Goal: Obtain resource: Download file/media

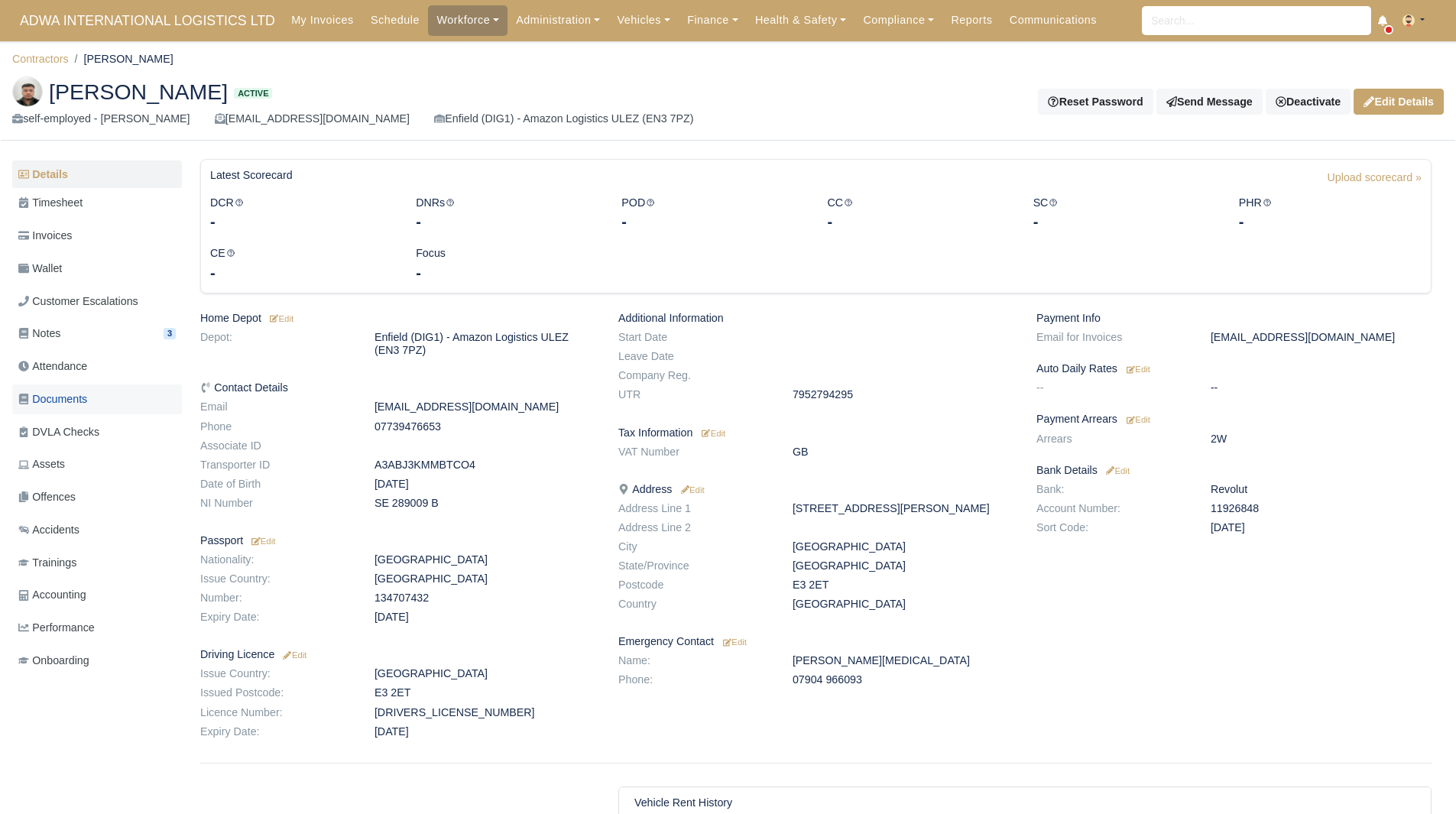
click at [93, 406] on link "Documents" at bounding box center [97, 399] width 169 height 30
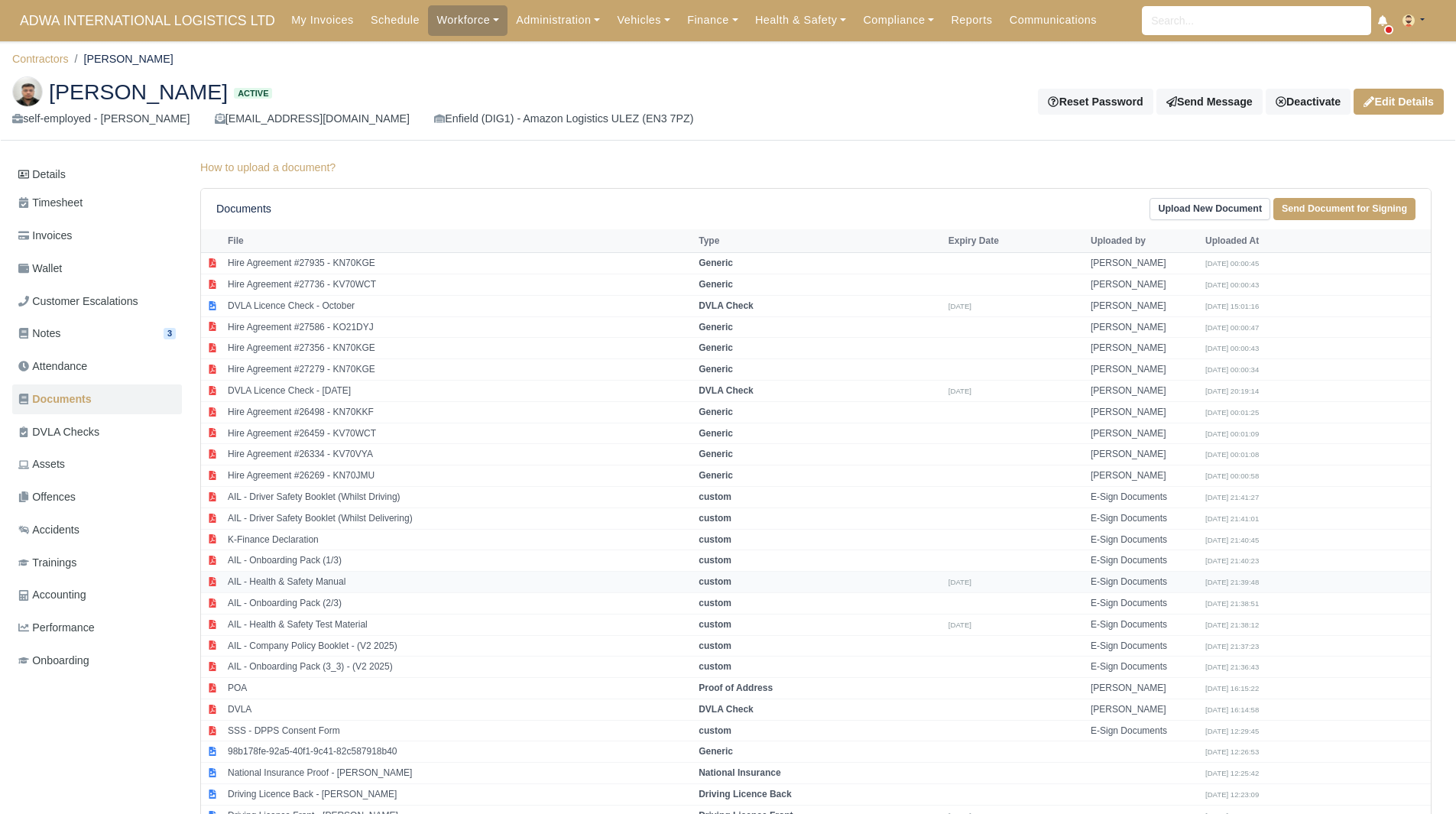
scroll to position [100, 0]
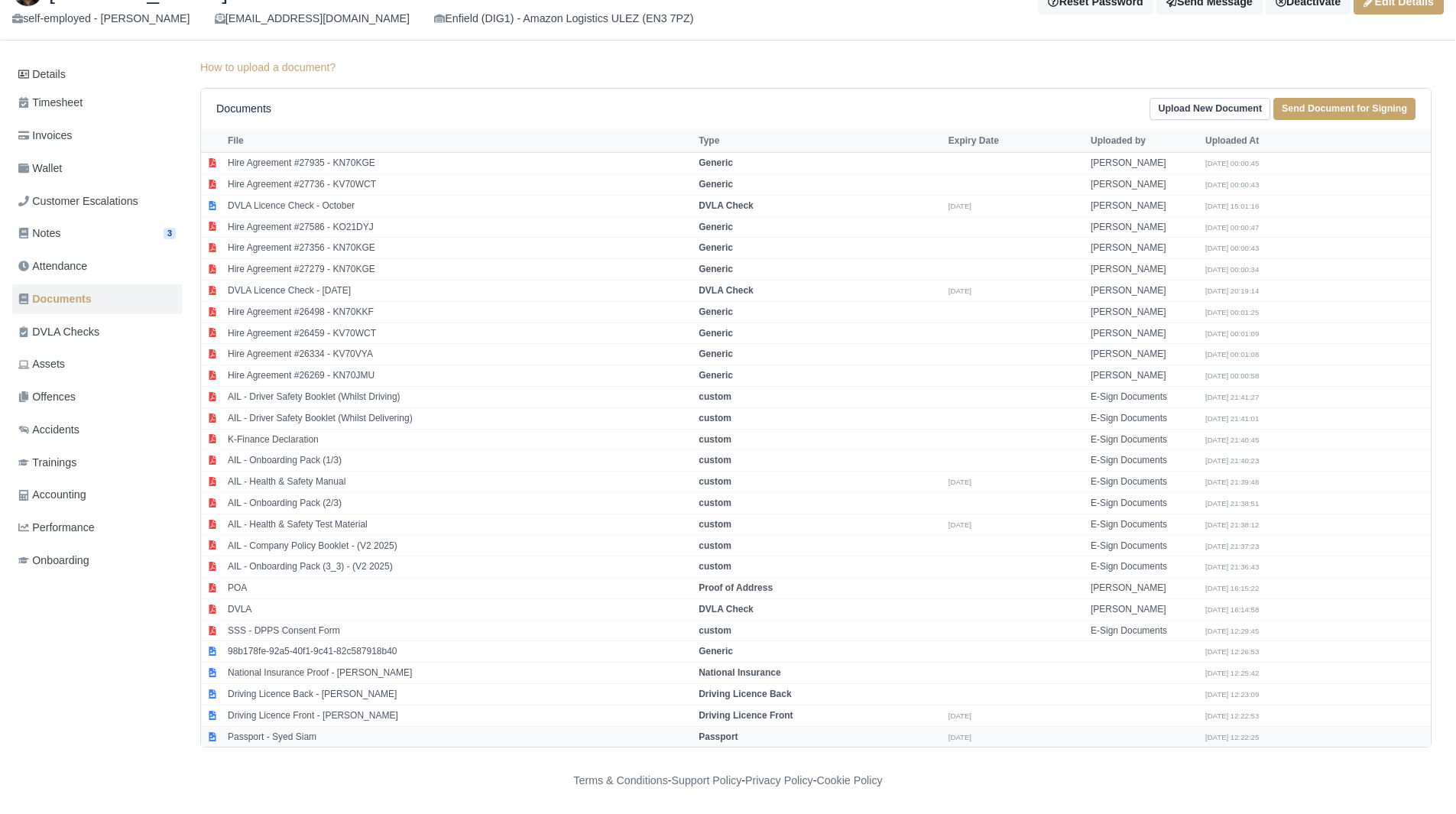
click at [334, 741] on td "Passport - Syed Siam" at bounding box center [459, 736] width 470 height 20
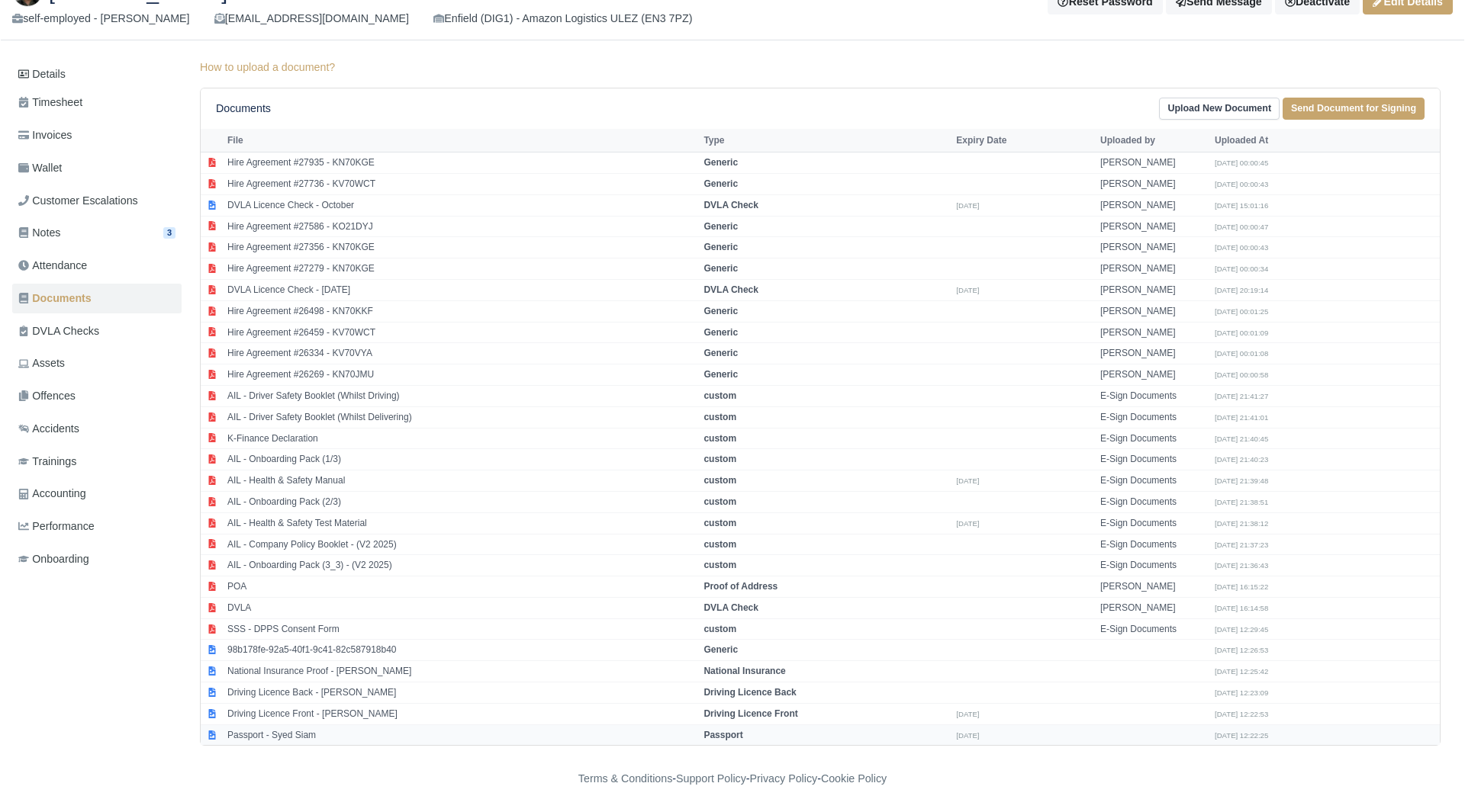
select select "passport"
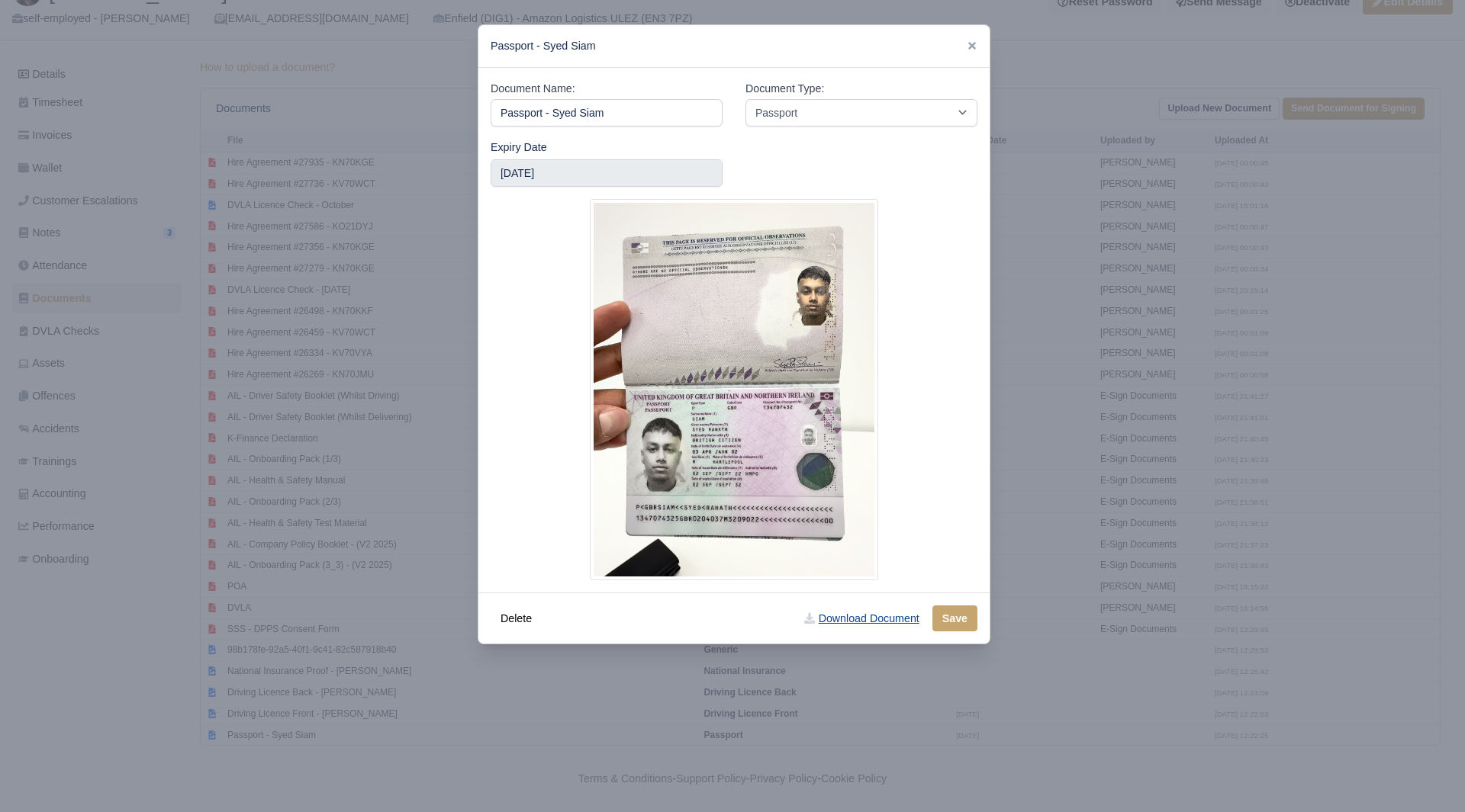
click at [839, 627] on link "Download Document" at bounding box center [862, 618] width 135 height 26
click at [1058, 596] on div at bounding box center [732, 406] width 1465 height 812
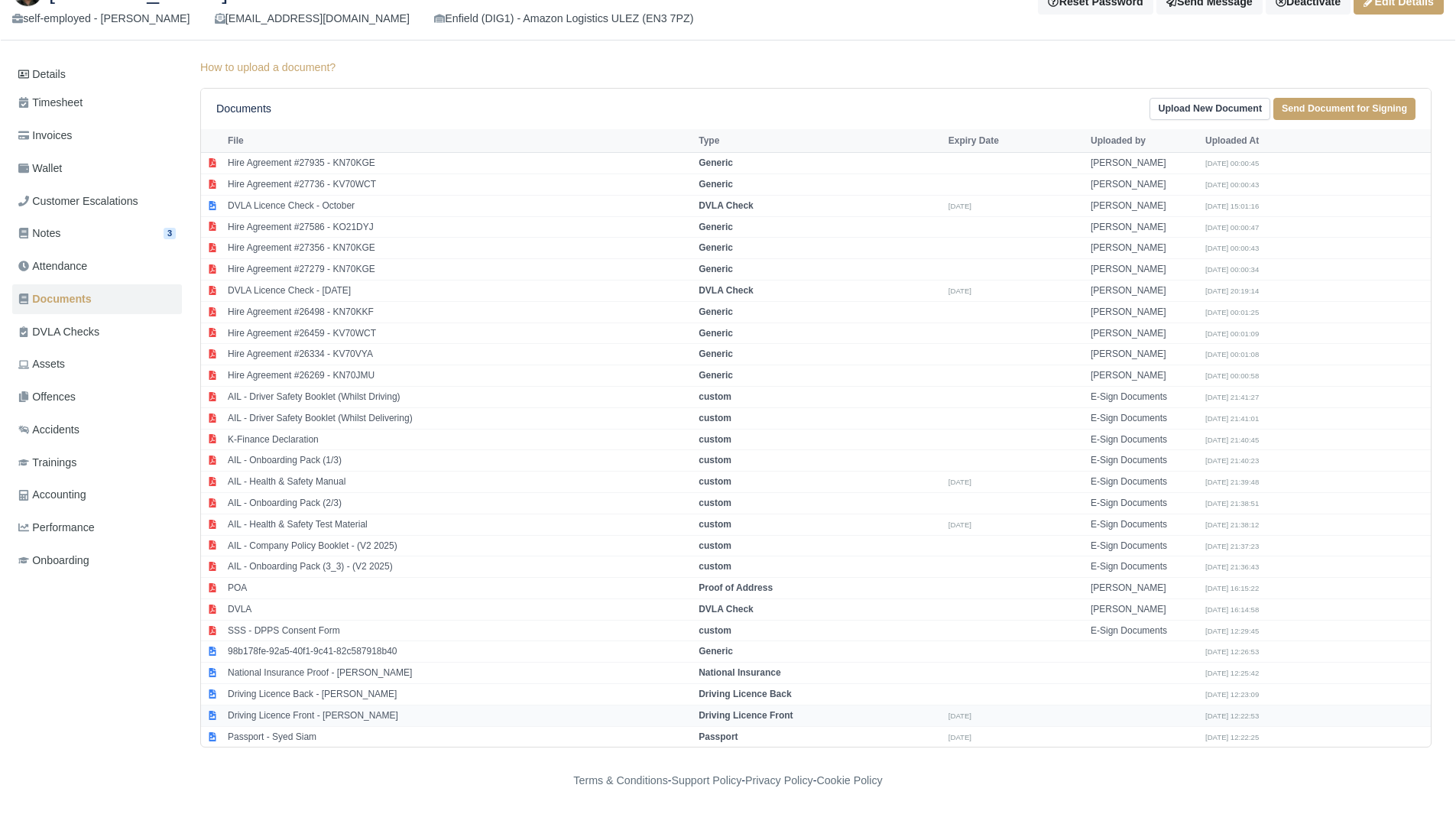
click at [416, 720] on td "Driving Licence Front - Syed Siam" at bounding box center [459, 715] width 470 height 21
select select "driving-licence-front"
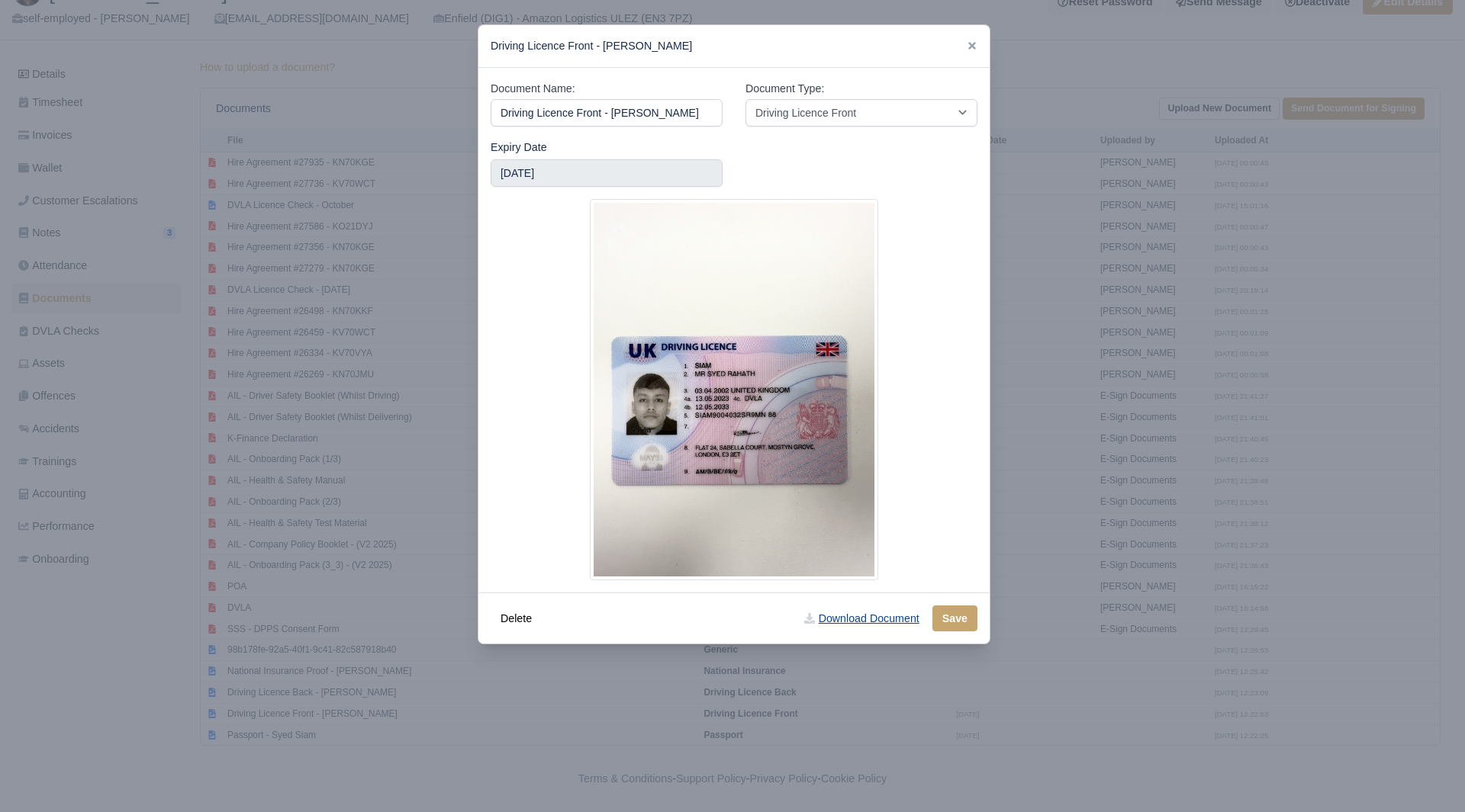
click at [876, 614] on link "Download Document" at bounding box center [862, 618] width 135 height 26
click at [1073, 603] on div at bounding box center [732, 406] width 1465 height 812
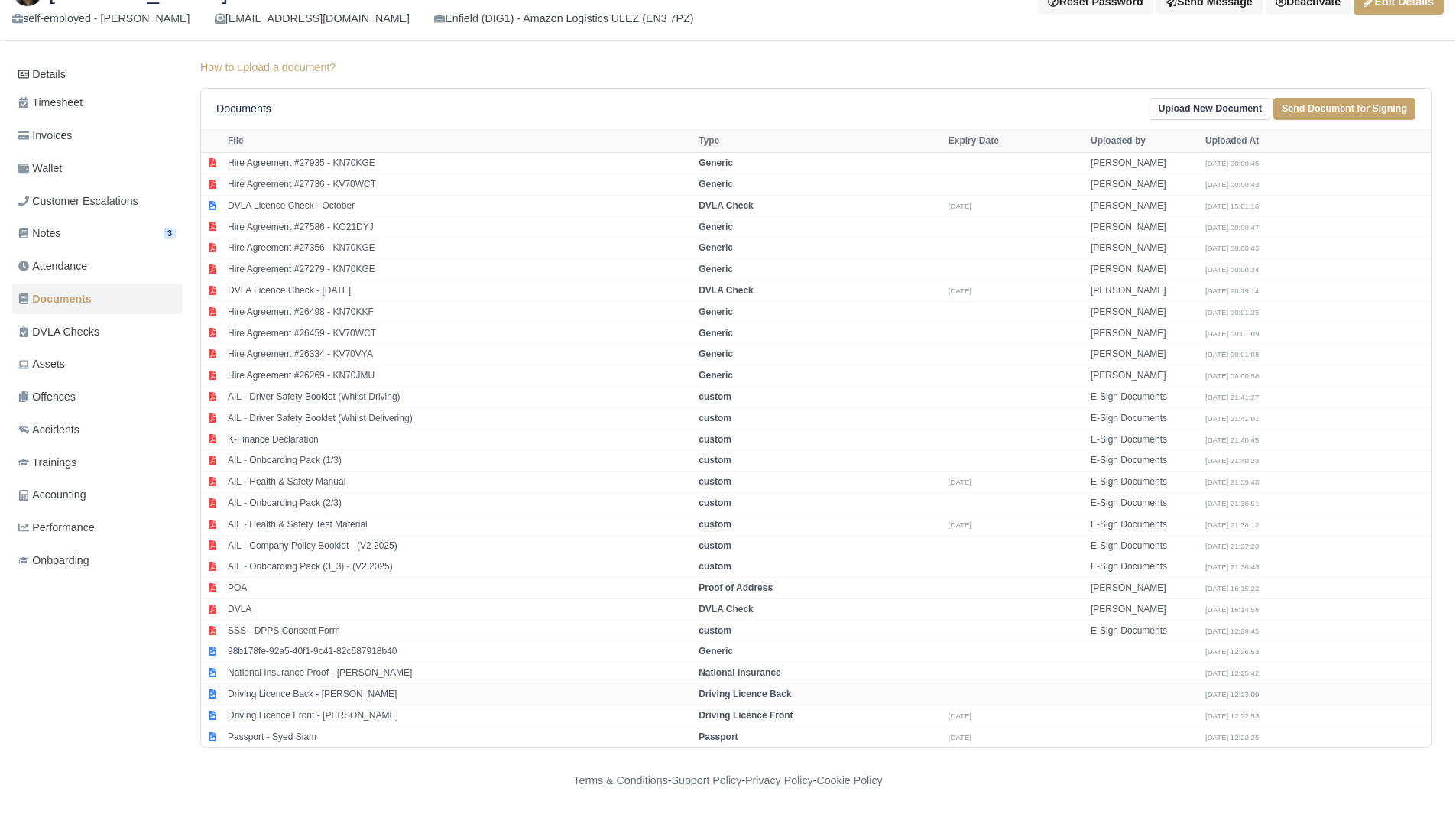
click at [387, 693] on td "Driving Licence Back - Syed Siam" at bounding box center [459, 694] width 470 height 21
select select "driving-licence-back"
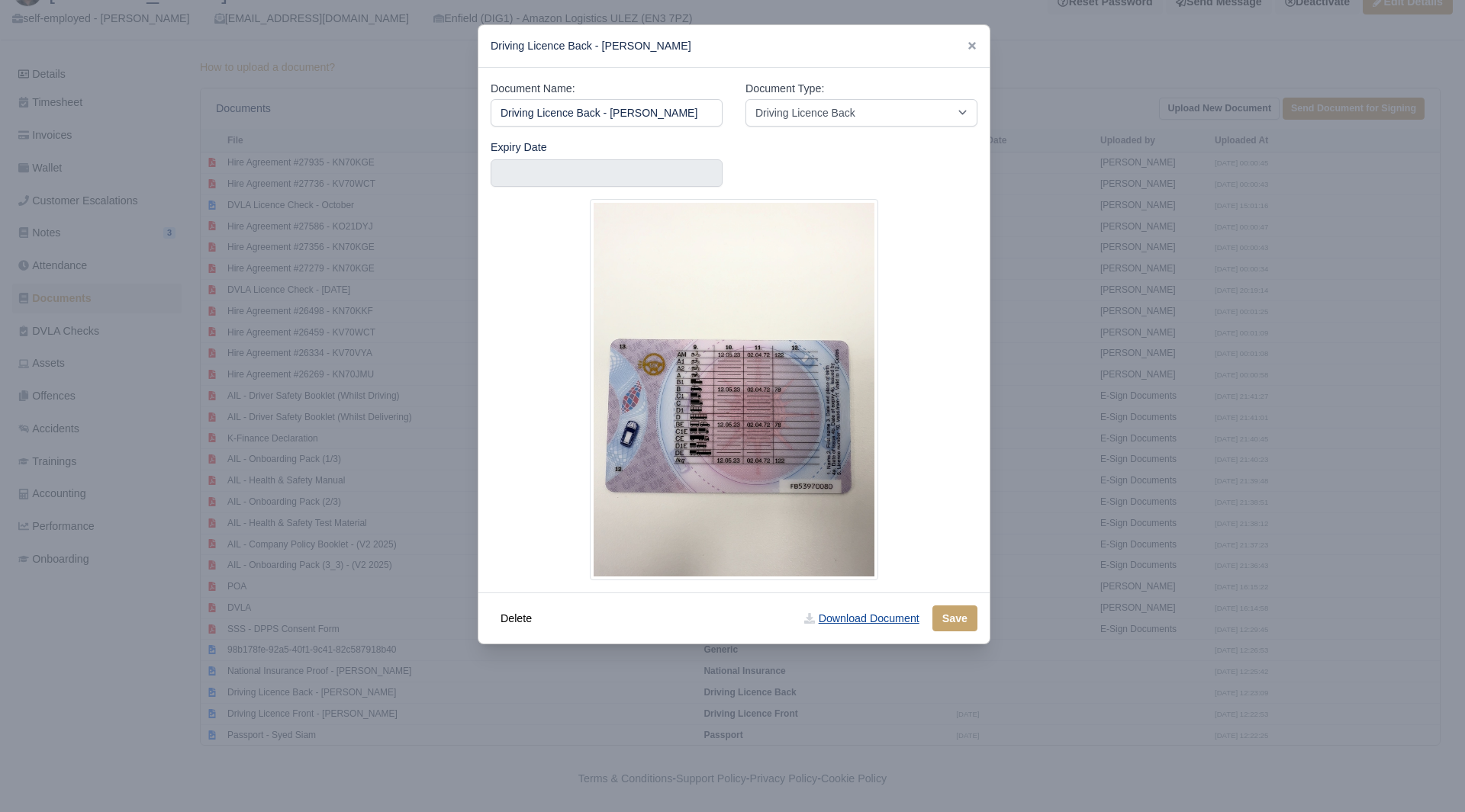
click at [837, 620] on link "Download Document" at bounding box center [862, 618] width 135 height 26
click at [1095, 429] on div at bounding box center [732, 406] width 1465 height 812
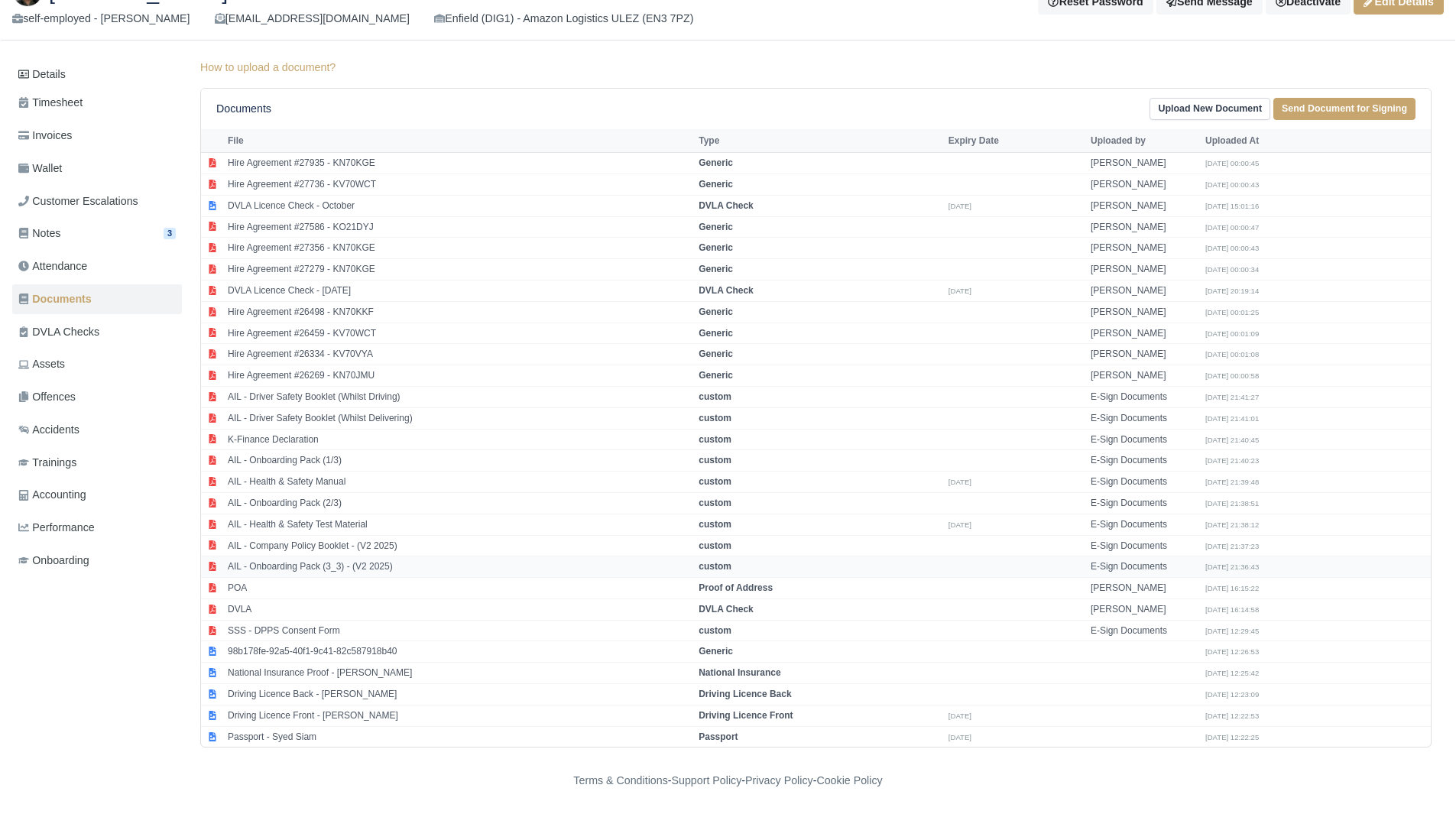
click at [416, 559] on td "AIL - Onboarding Pack (3_3) - (V2 2025)" at bounding box center [459, 567] width 470 height 21
select select "custom"
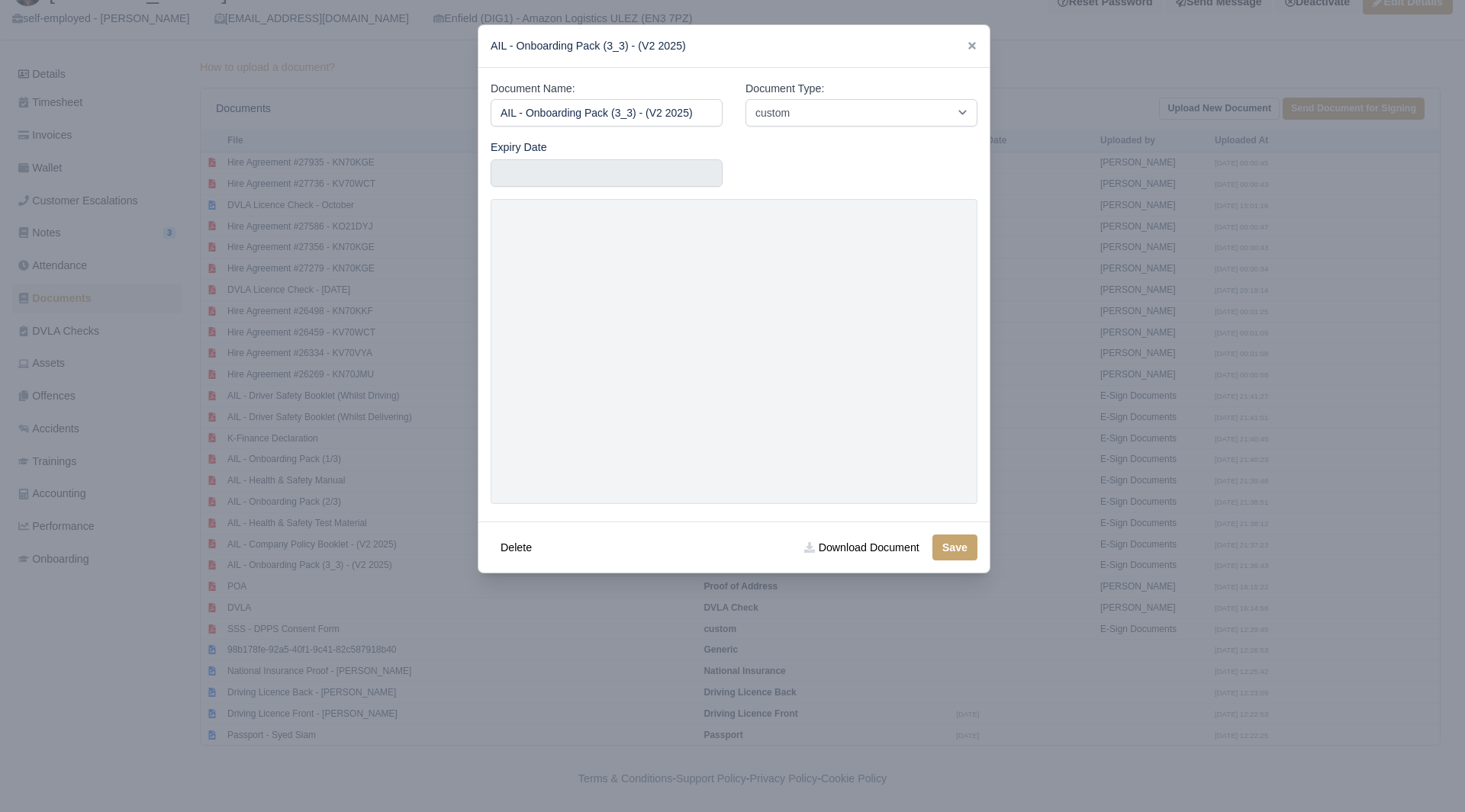
click at [1055, 94] on div at bounding box center [732, 406] width 1465 height 812
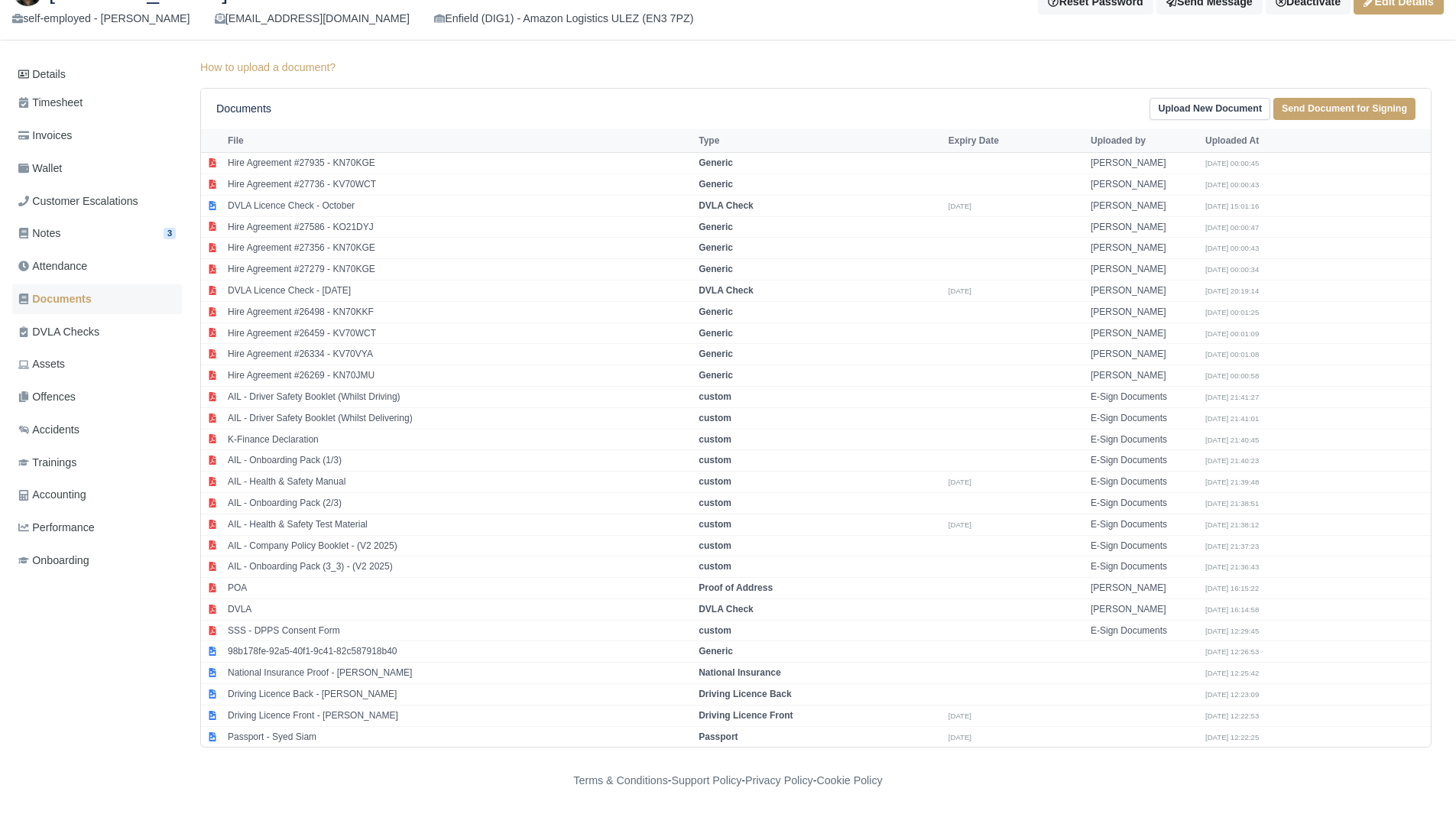
scroll to position [0, 0]
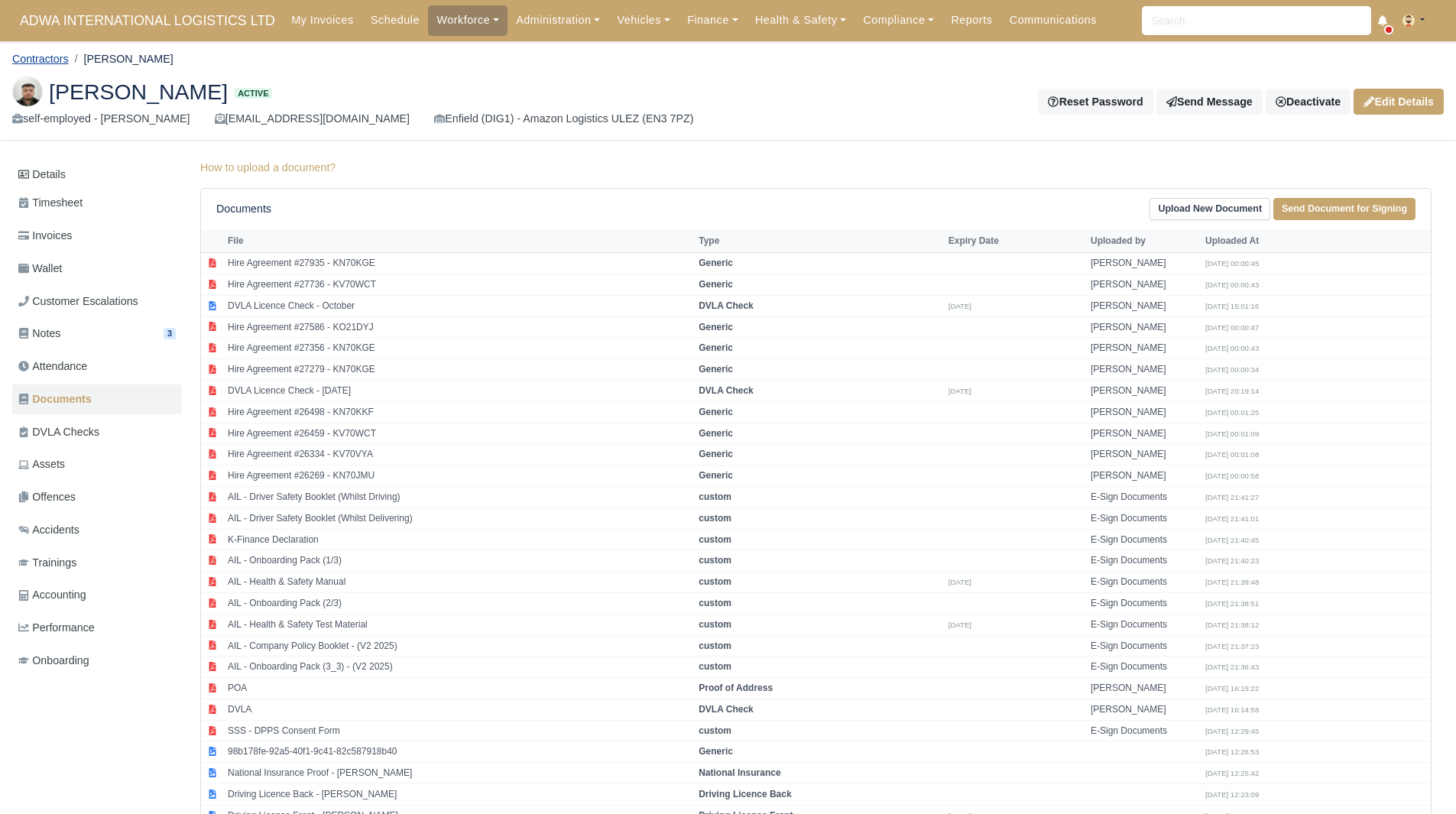
click at [56, 53] on link "Contractors" at bounding box center [40, 59] width 56 height 13
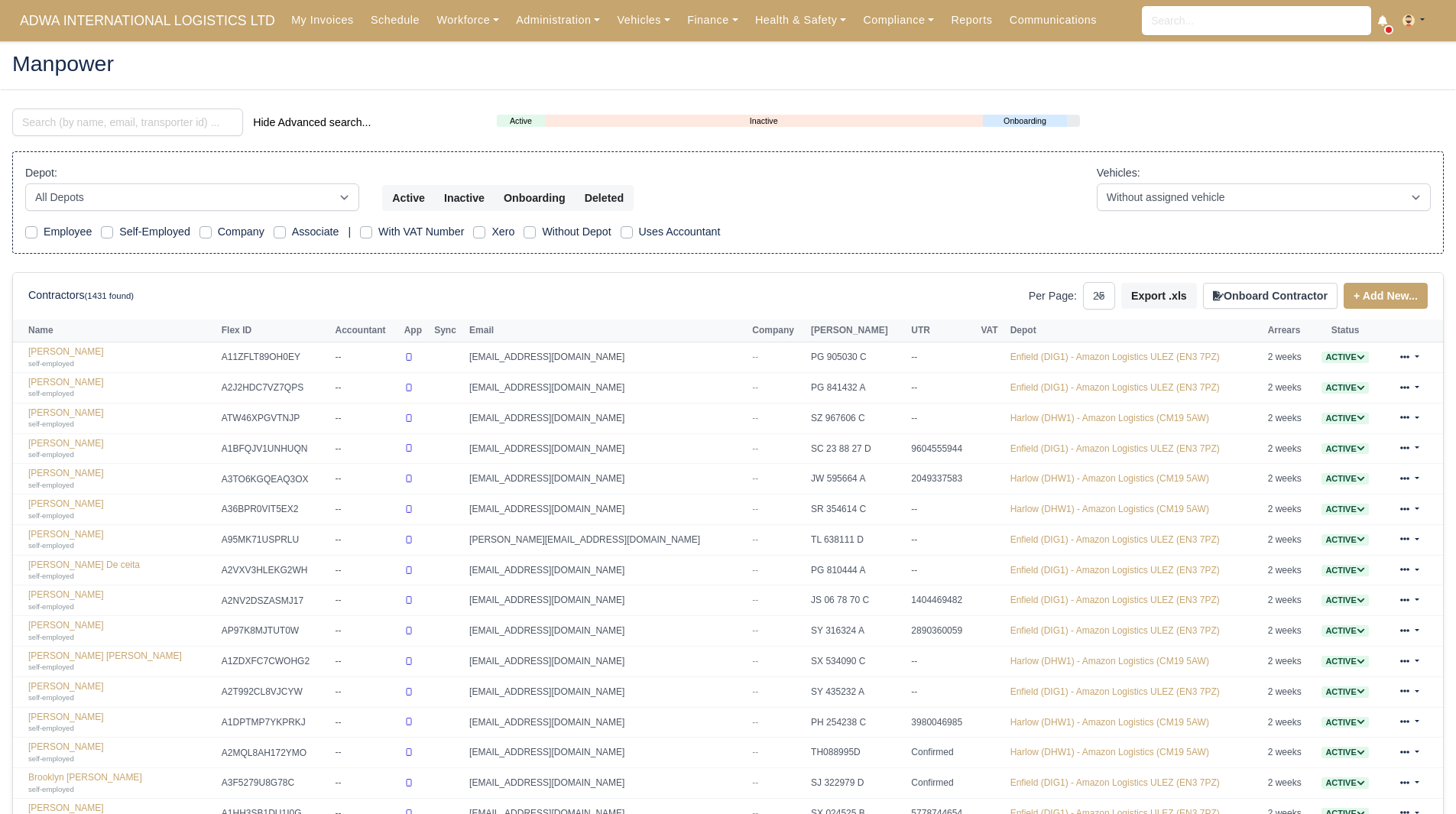
select select "25"
click at [98, 124] on input "search" at bounding box center [128, 122] width 231 height 28
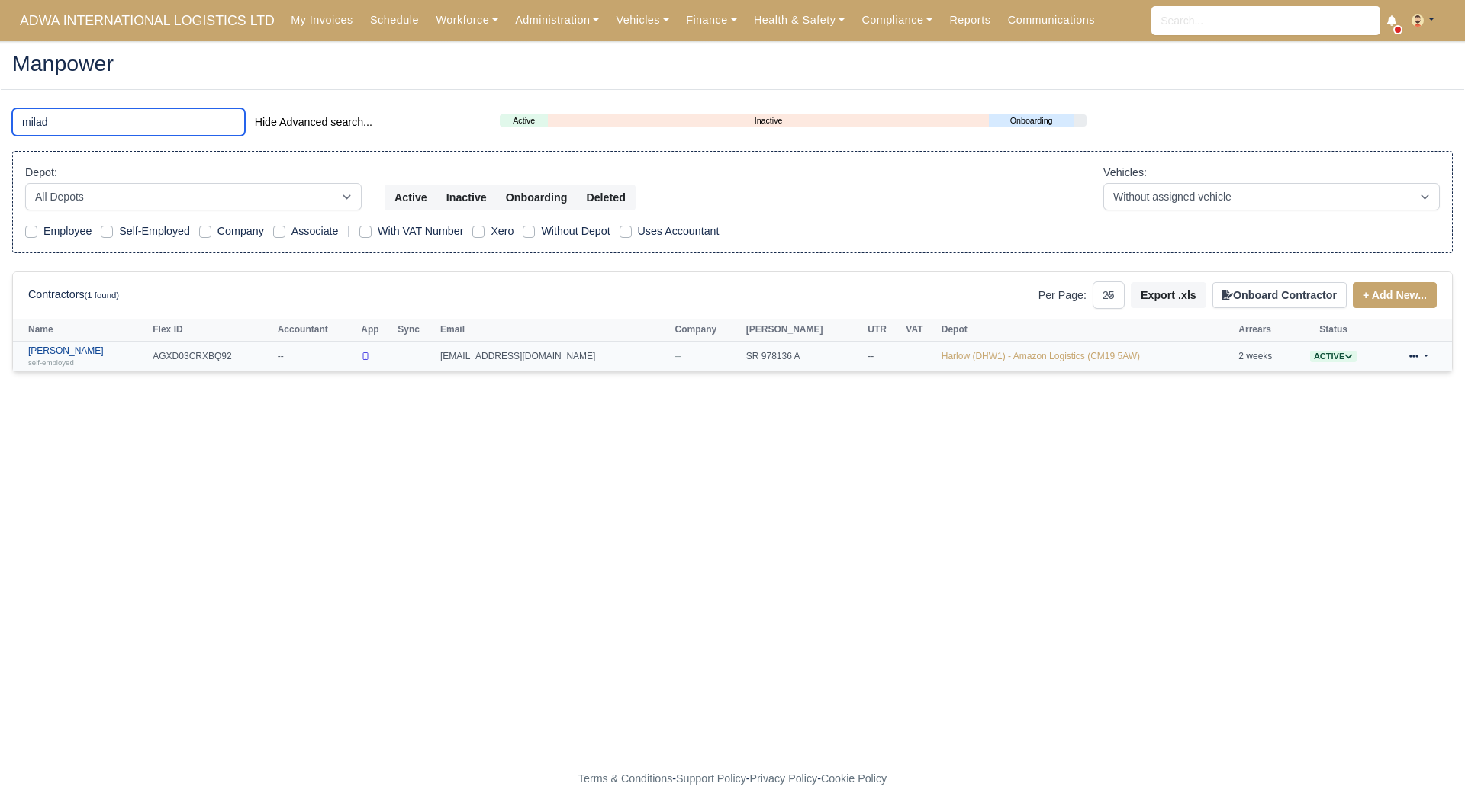
type input "milad"
click at [52, 354] on link "Milad Alavinasab self-employed" at bounding box center [87, 357] width 117 height 22
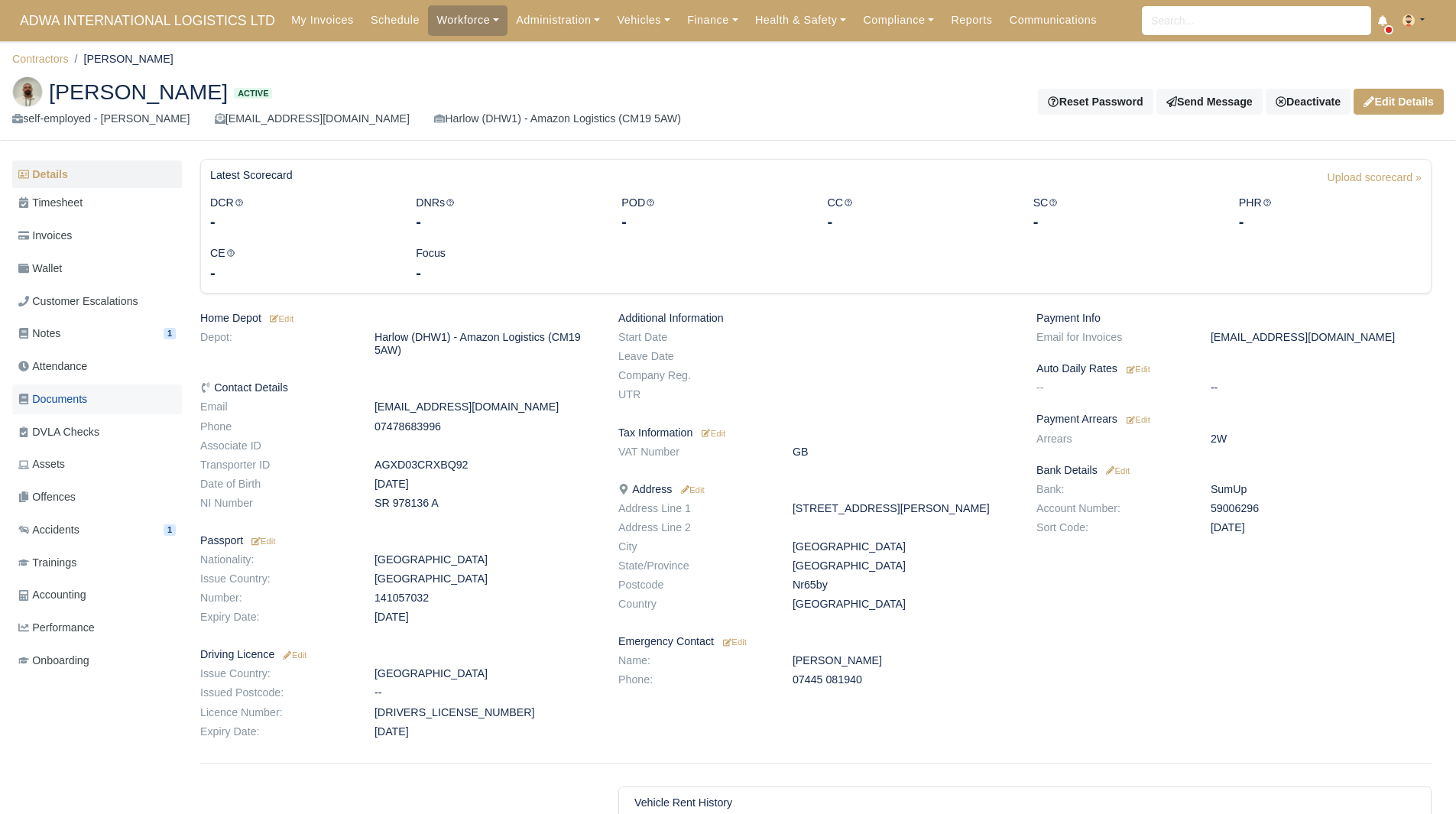
click at [110, 397] on link "Documents" at bounding box center [97, 399] width 169 height 30
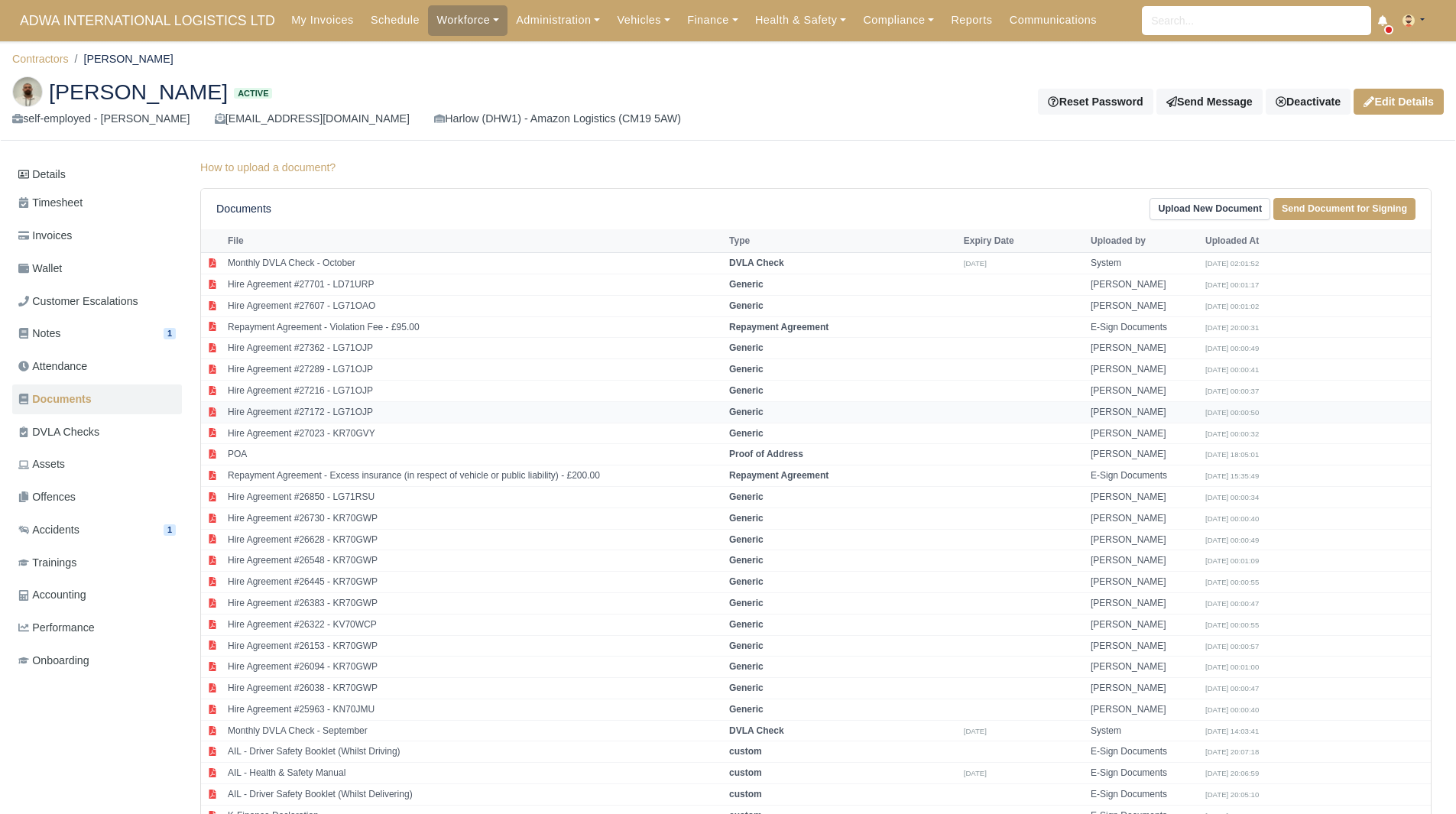
scroll to position [355, 0]
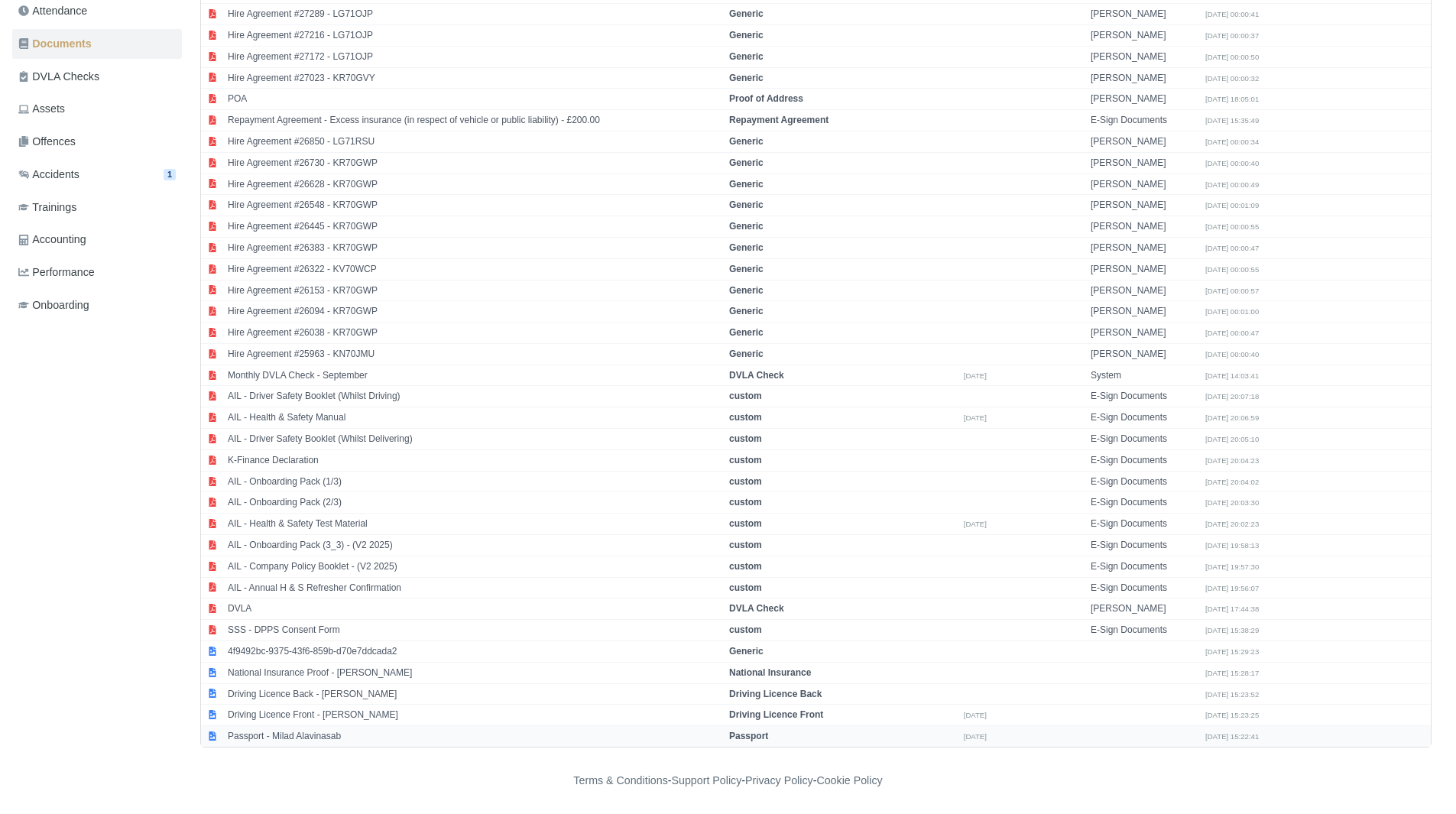
click at [308, 742] on td "Passport - Milad Alavinasab" at bounding box center [475, 736] width 502 height 20
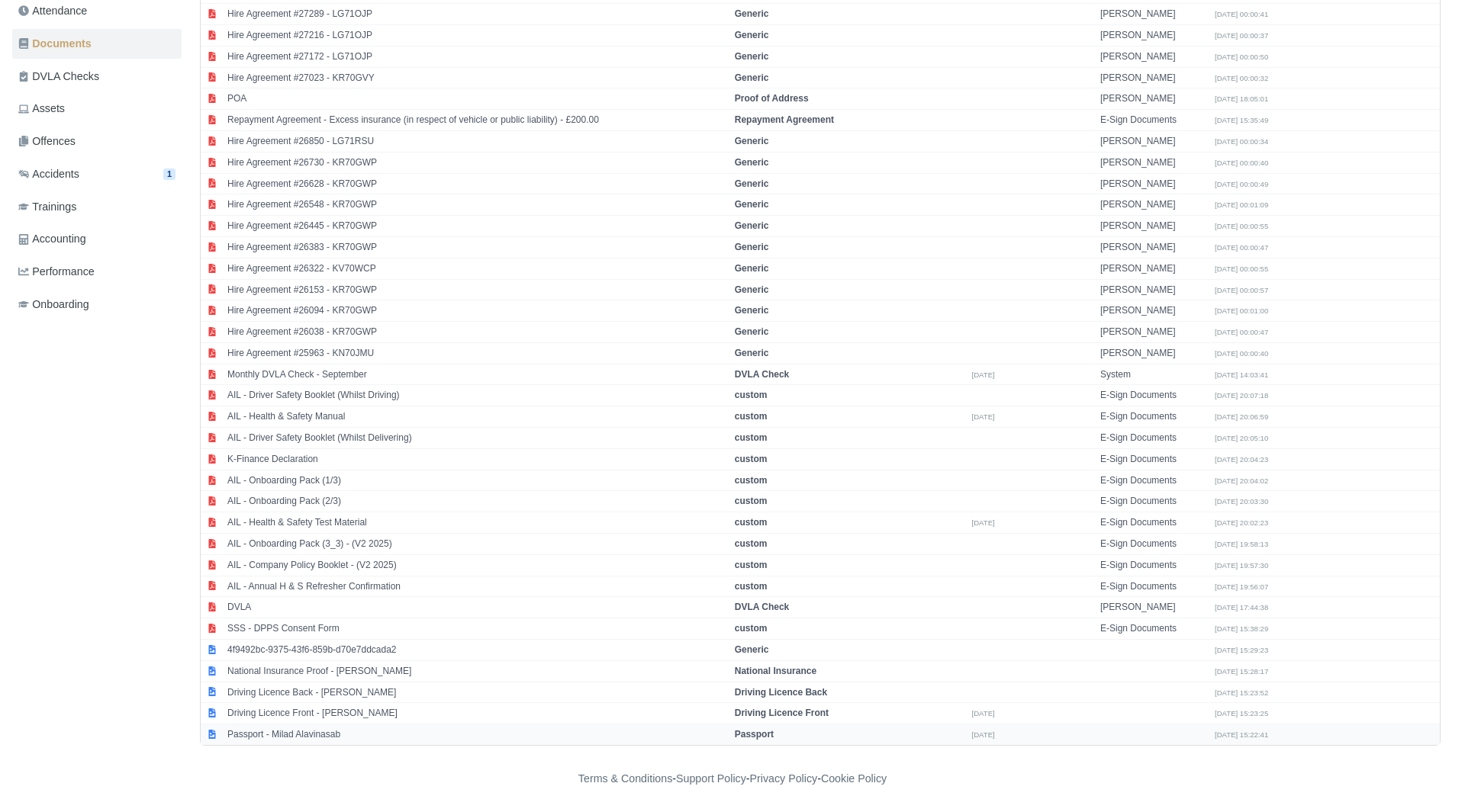
select select "passport"
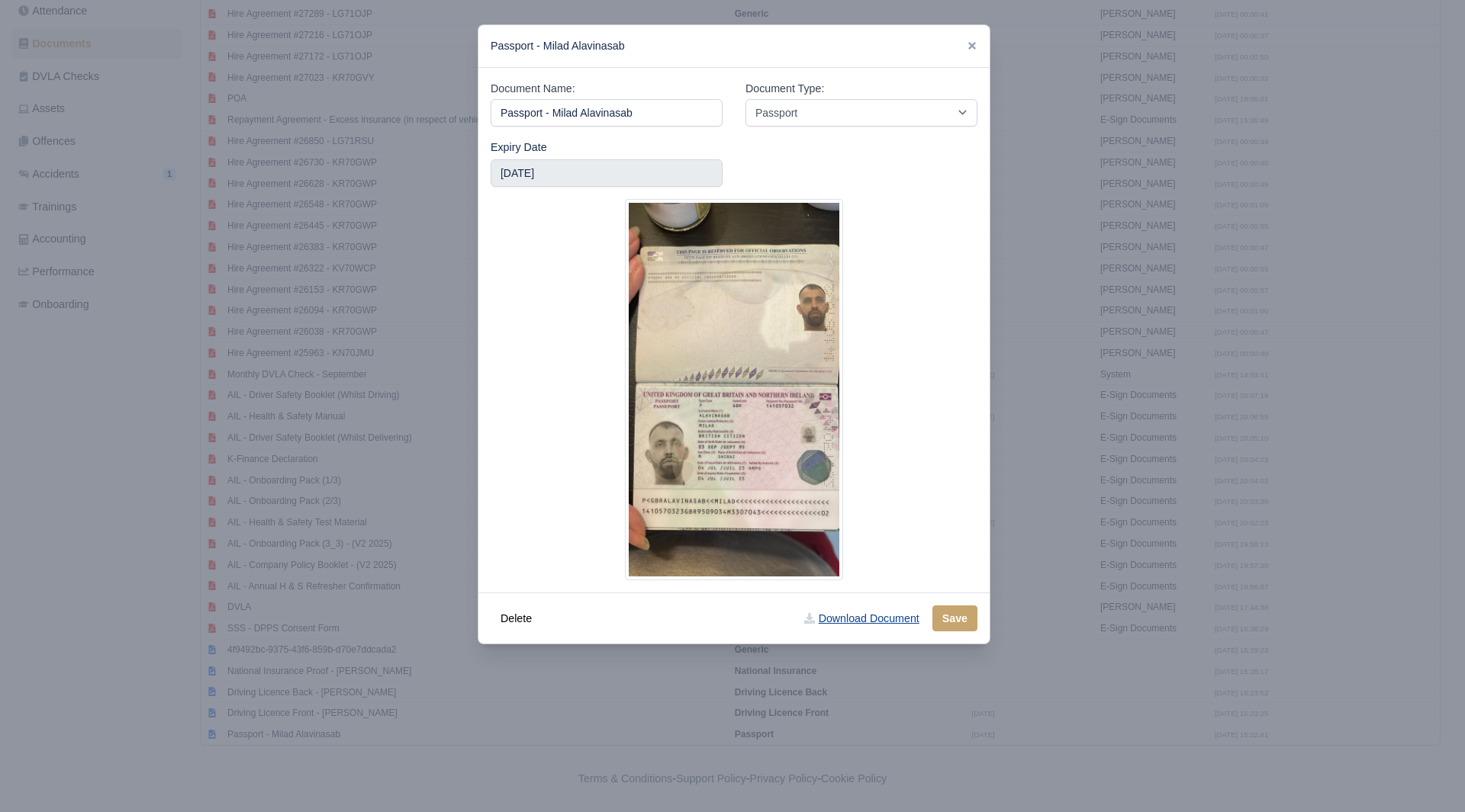
click at [854, 610] on link "Download Document" at bounding box center [862, 618] width 135 height 26
click at [1100, 654] on div at bounding box center [732, 406] width 1465 height 812
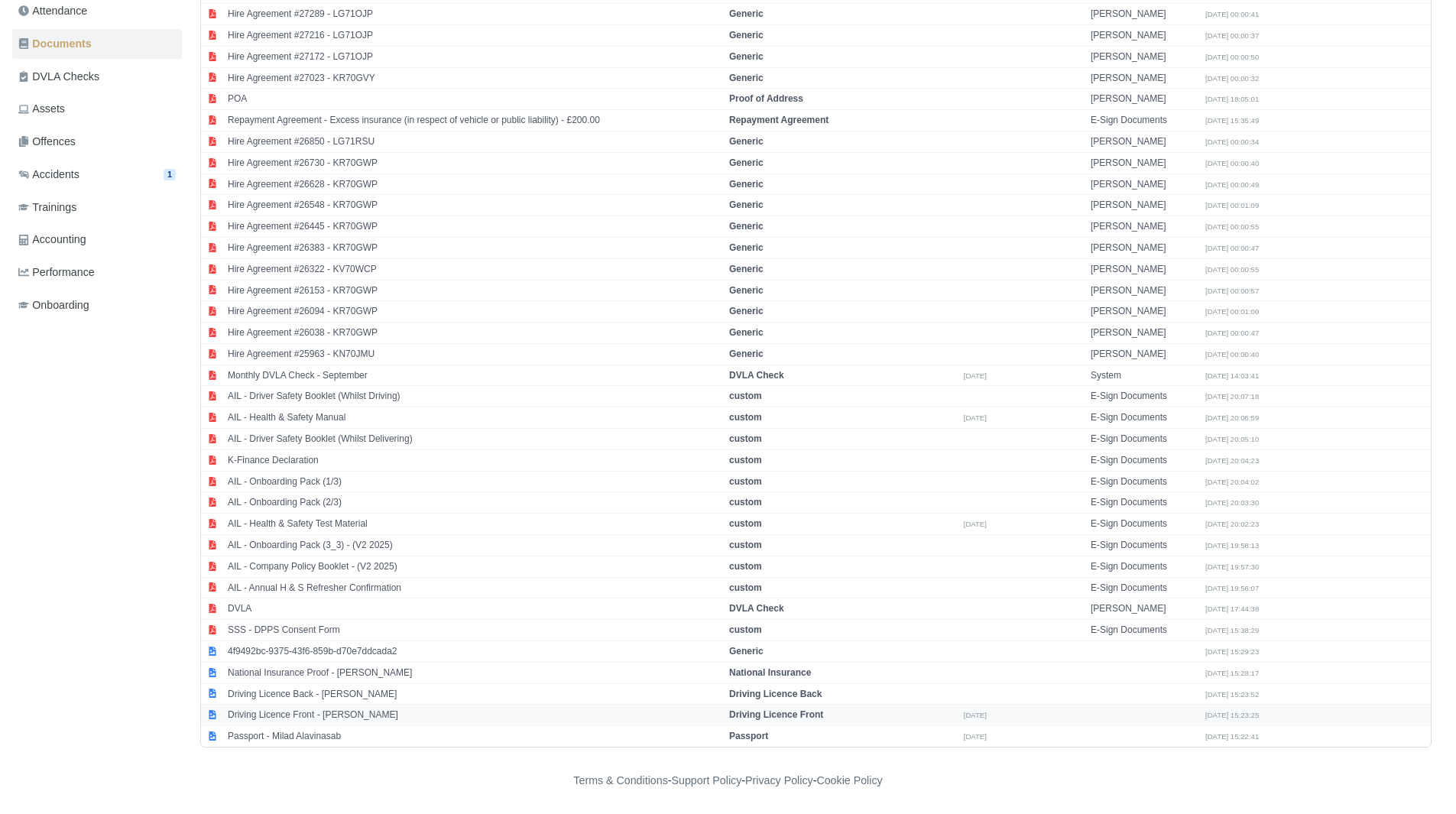
click at [378, 719] on td "Driving Licence Front - Milad Alavinasab" at bounding box center [475, 715] width 502 height 21
select select "driving-licence-front"
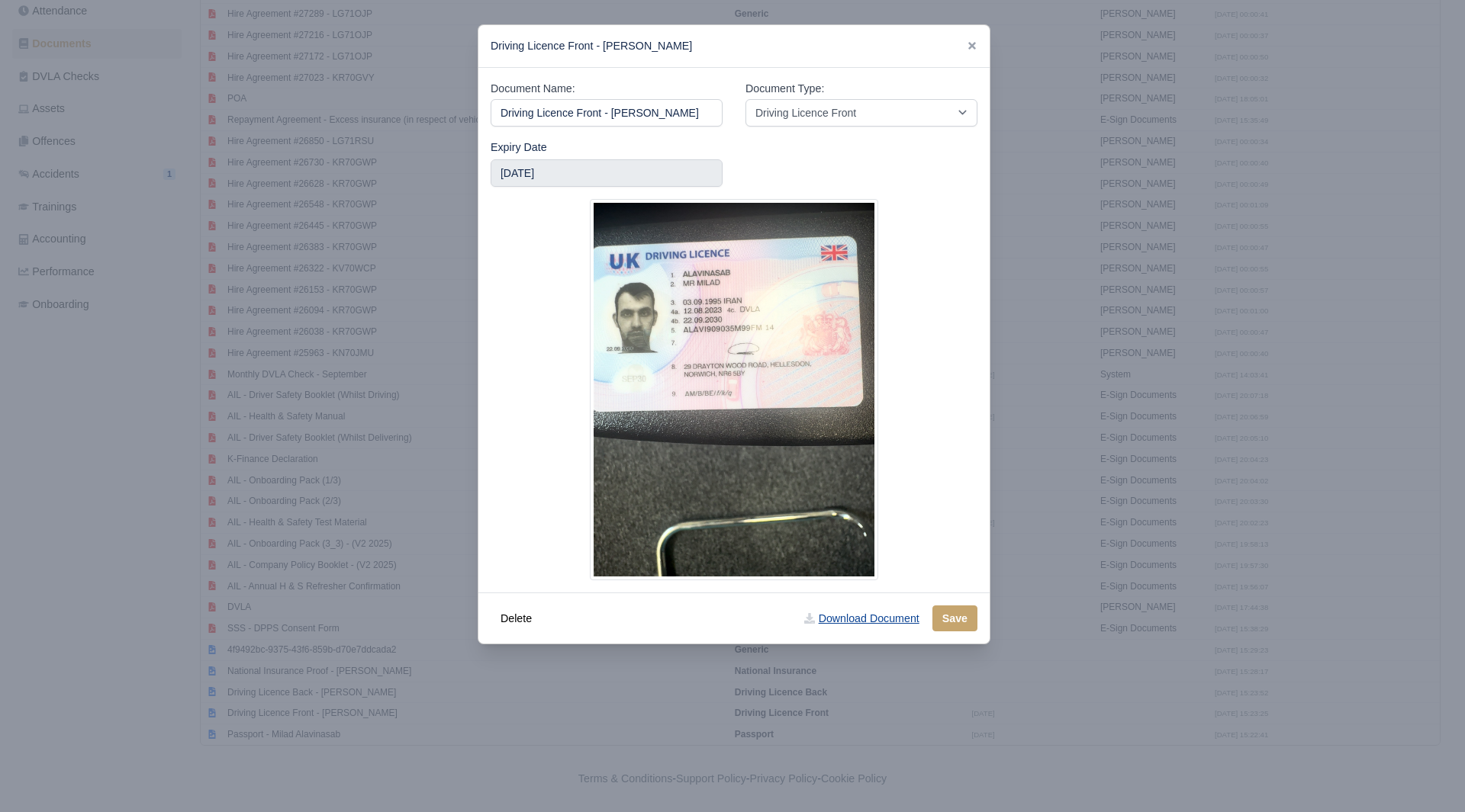
click at [813, 618] on icon at bounding box center [809, 618] width 11 height 11
click at [363, 700] on div at bounding box center [732, 406] width 1465 height 812
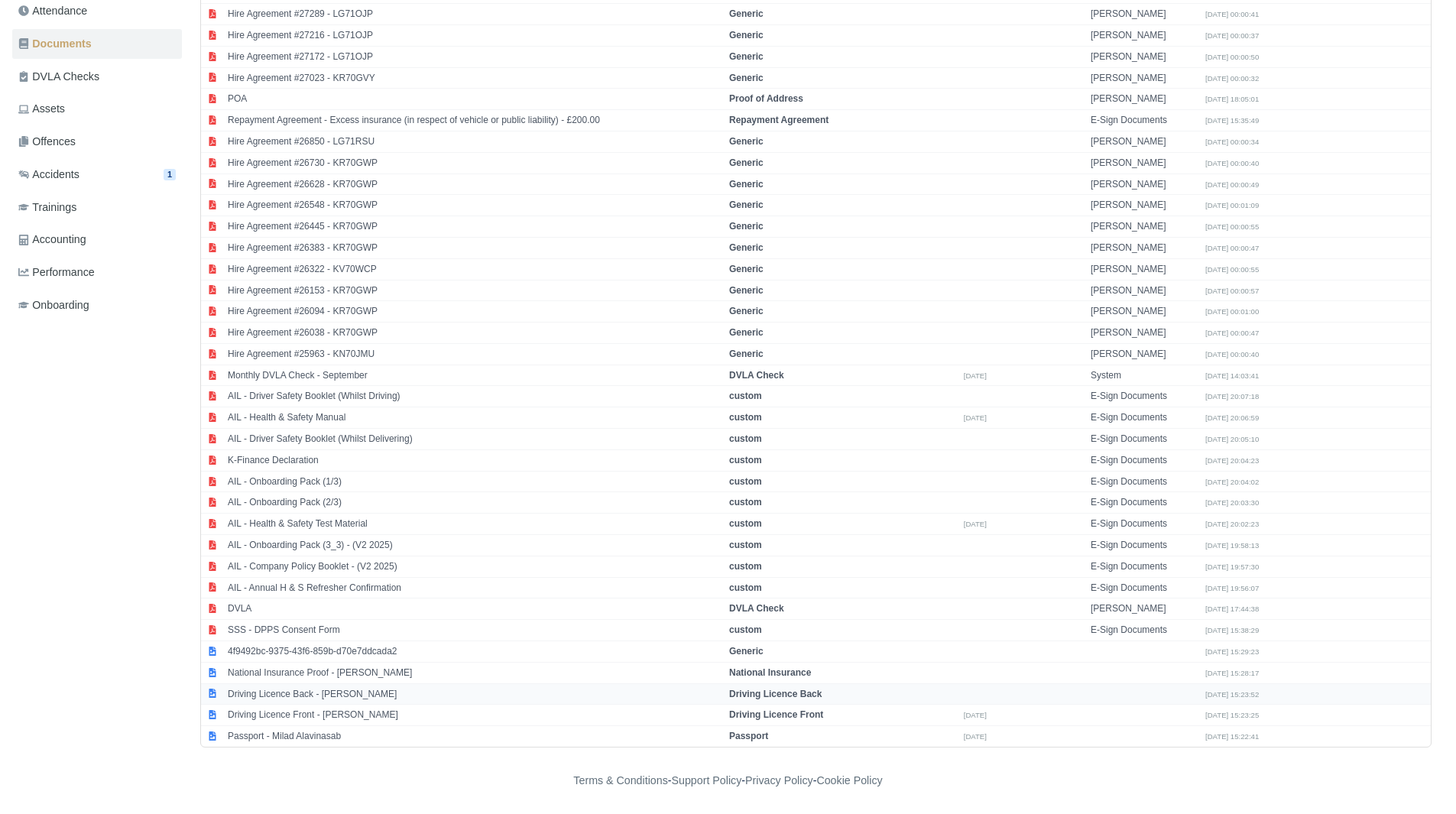
click at [331, 698] on td "Driving Licence Back - Milad Alavinasab" at bounding box center [475, 693] width 502 height 21
select select "driving-licence-back"
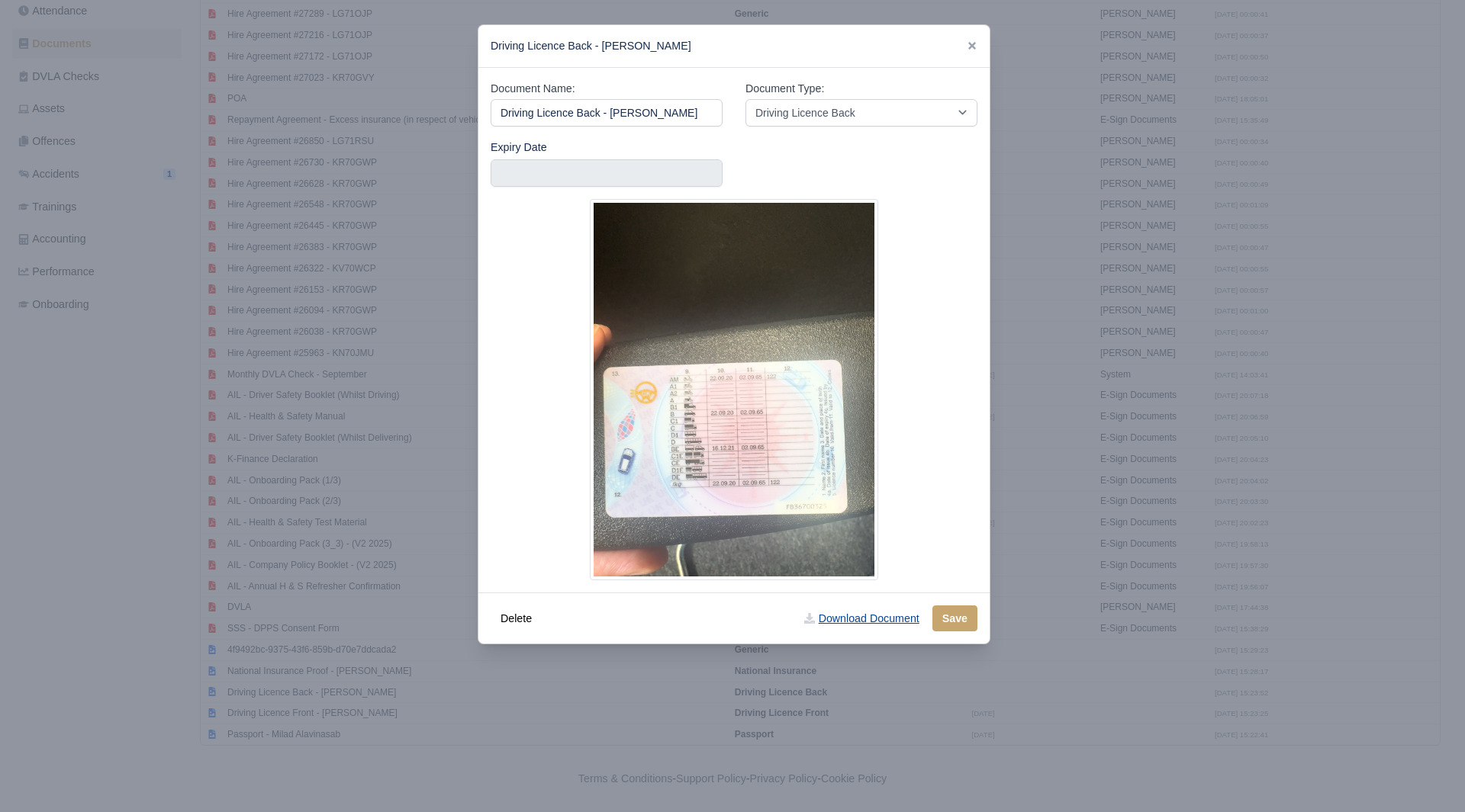
click at [836, 629] on link "Download Document" at bounding box center [862, 618] width 135 height 26
click at [1079, 539] on div at bounding box center [732, 406] width 1465 height 812
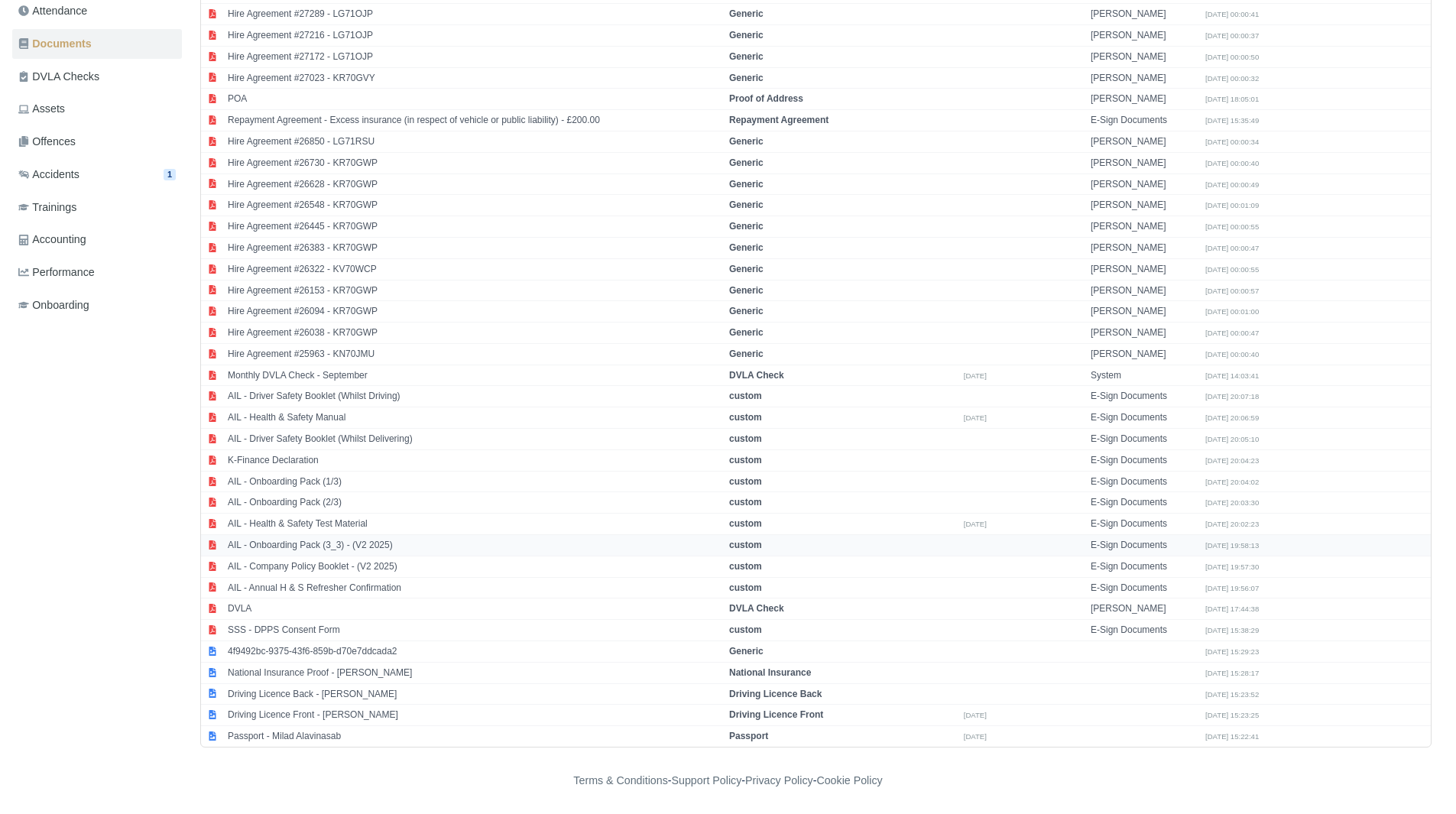
click at [379, 538] on td "AIL - Onboarding Pack (3_3) - (V2 2025)" at bounding box center [475, 545] width 502 height 21
select select "custom"
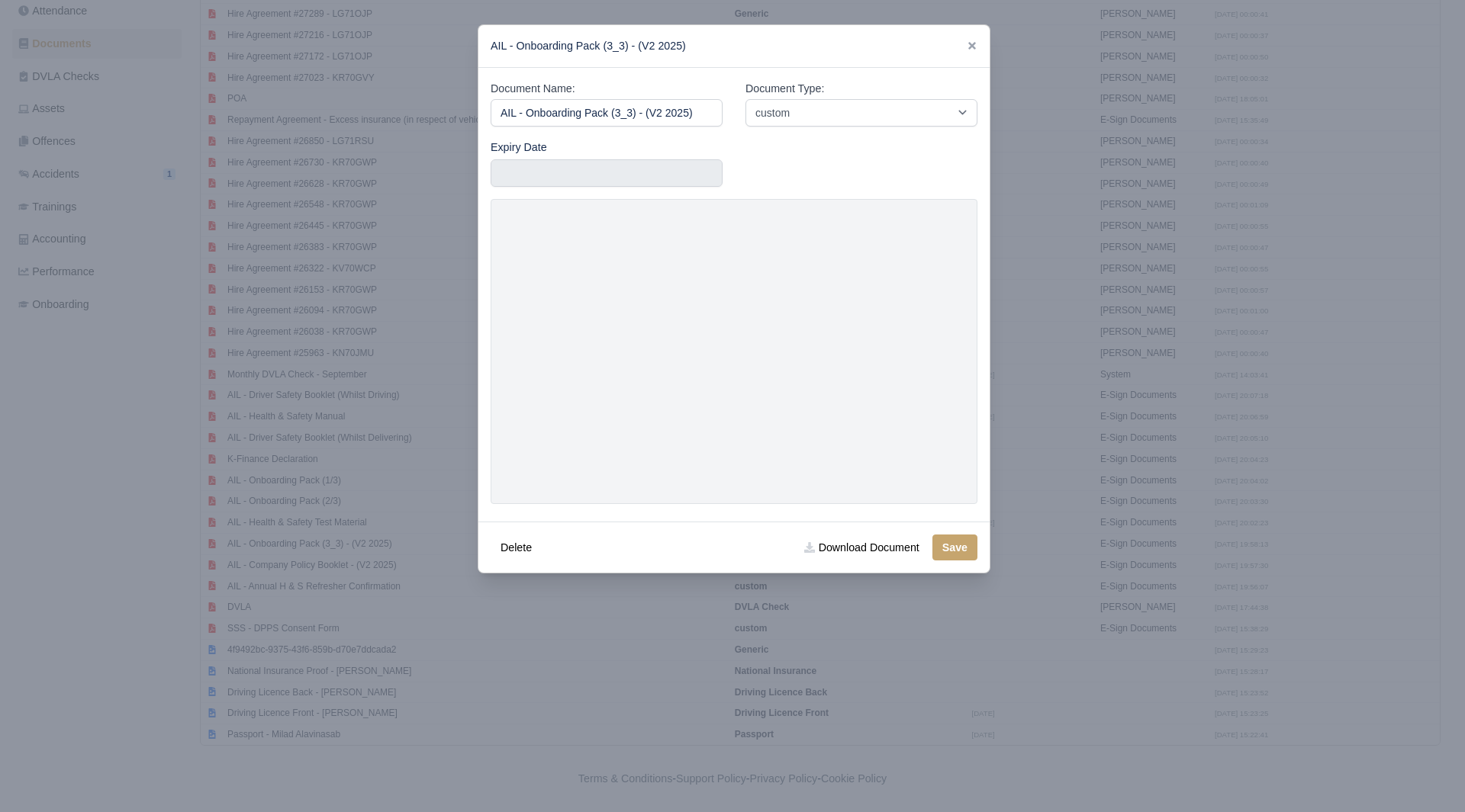
click at [977, 40] on link at bounding box center [972, 45] width 11 height 13
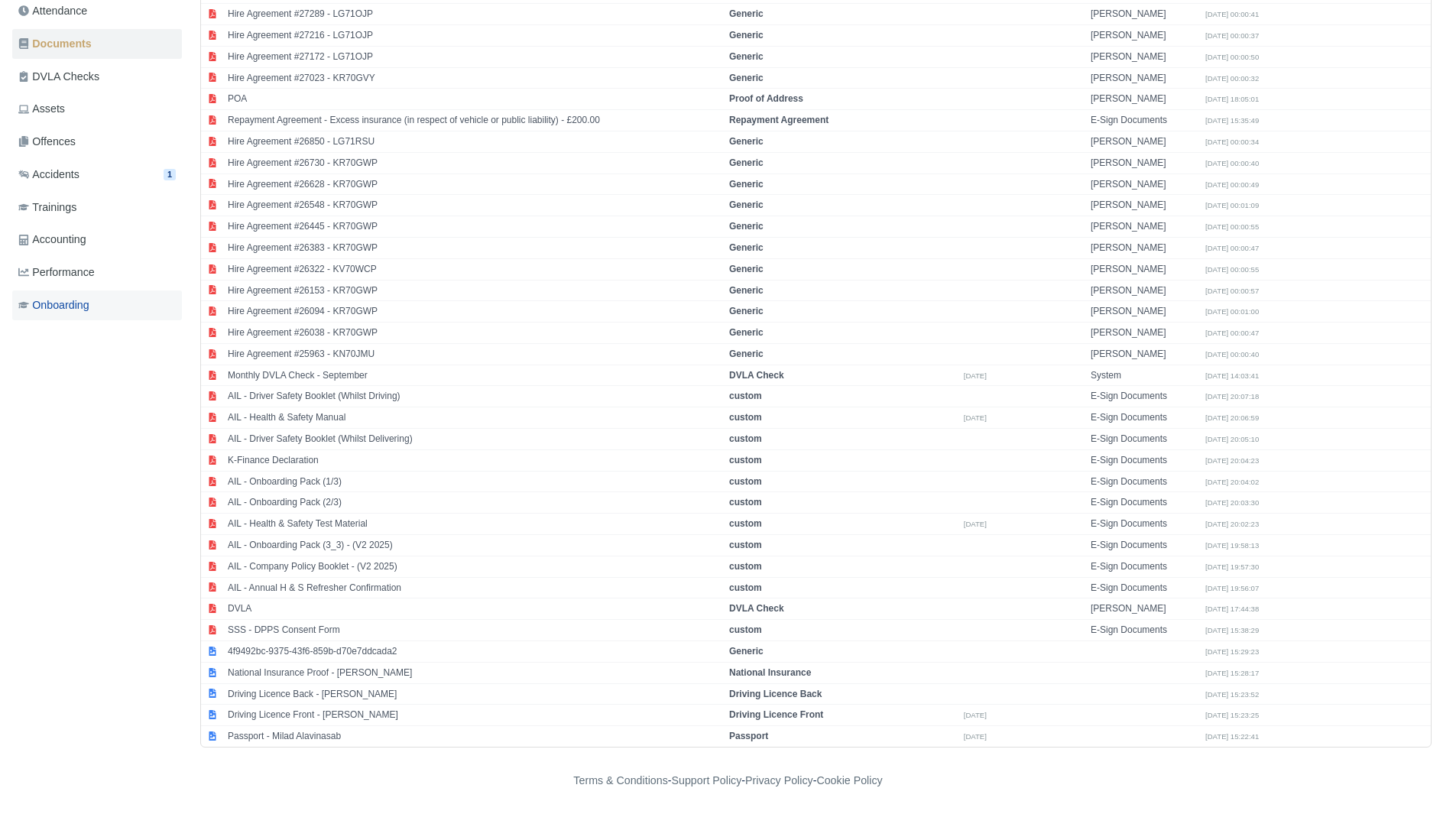
scroll to position [0, 0]
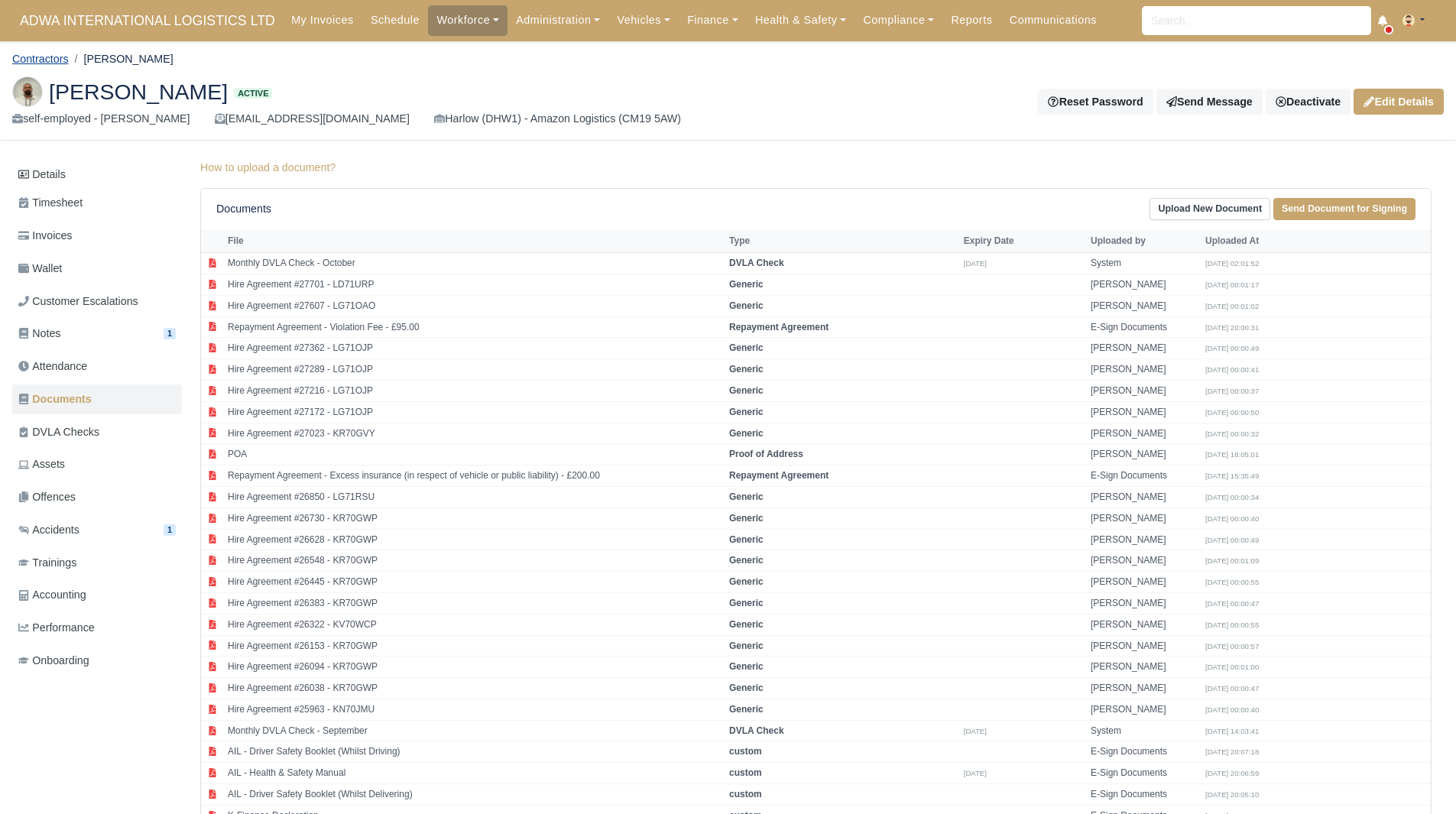
click at [65, 63] on link "Contractors" at bounding box center [40, 59] width 56 height 13
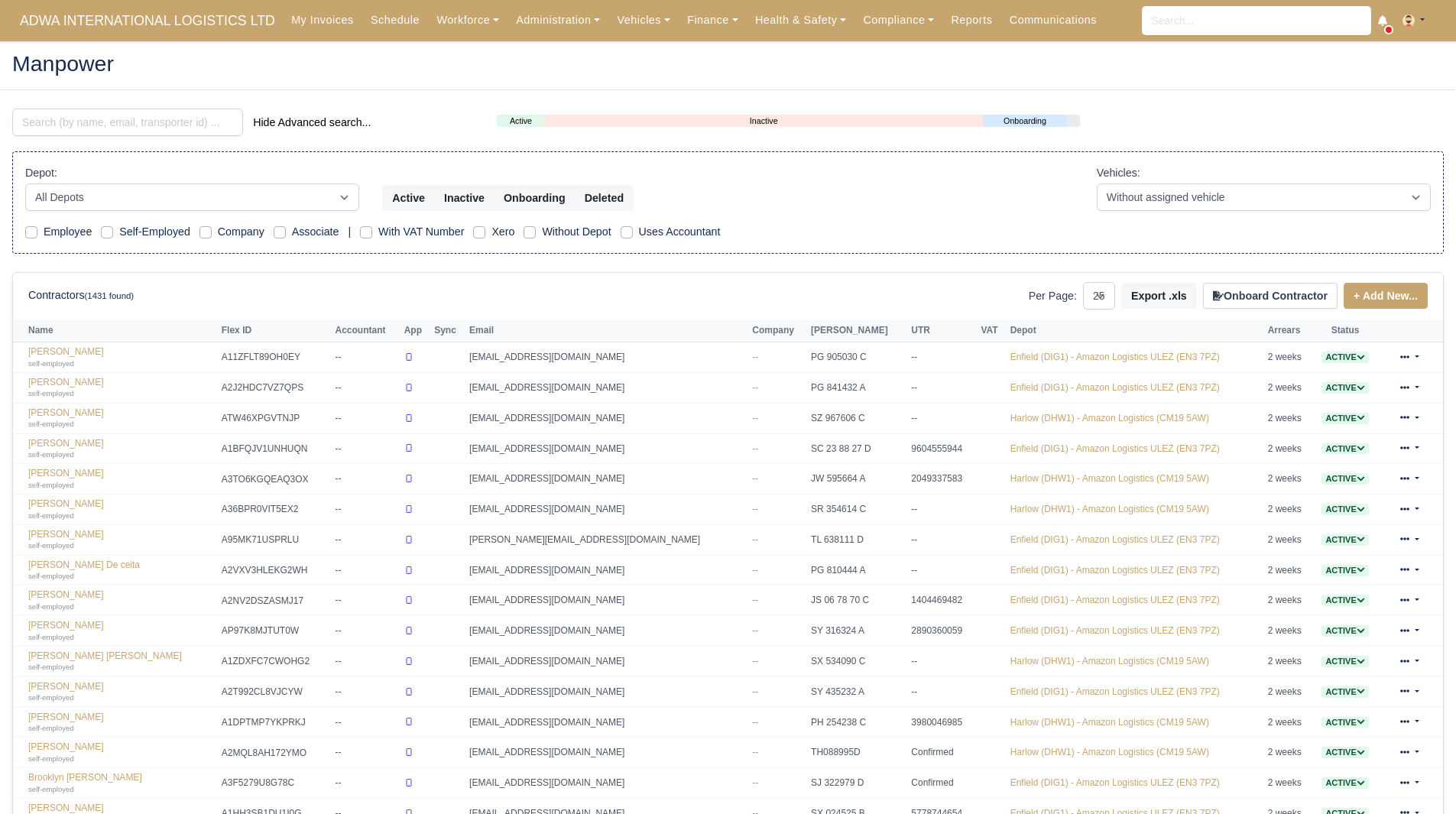
select select "25"
click at [95, 118] on input "search" at bounding box center [128, 122] width 231 height 28
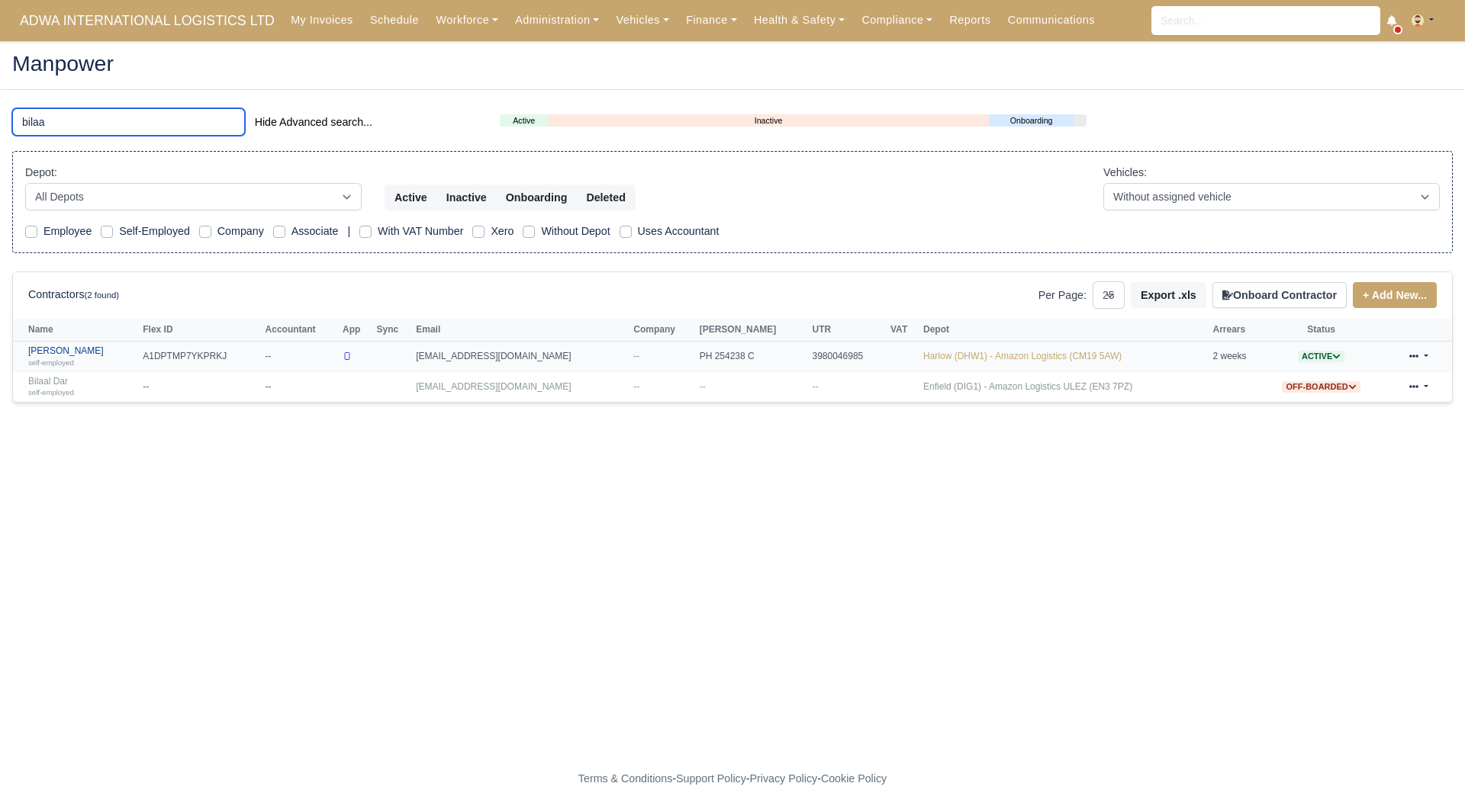
type input "bilaa"
click at [65, 348] on link "Bilaal Anwar self-employed" at bounding box center [82, 357] width 107 height 22
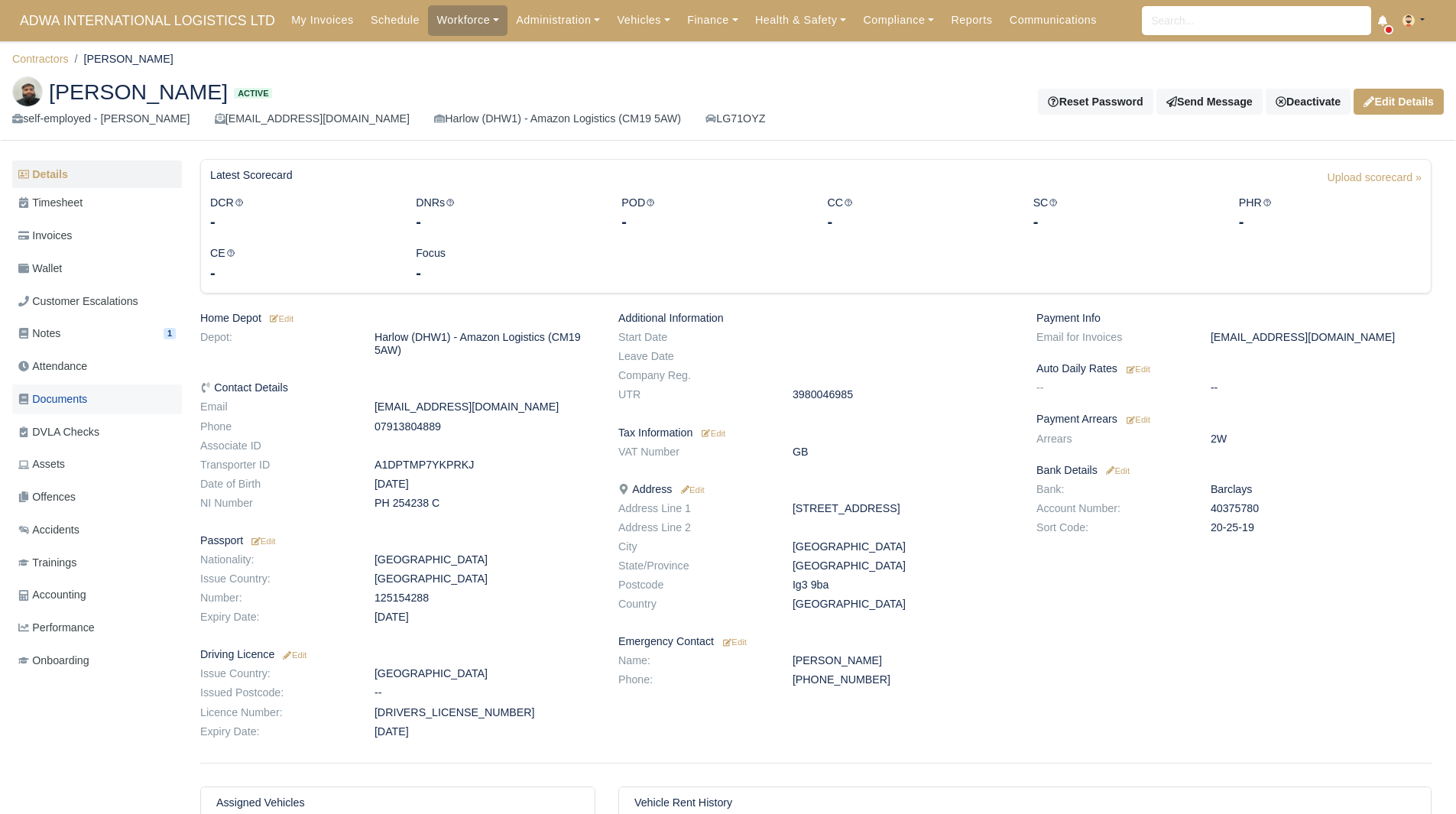
click at [99, 392] on link "Documents" at bounding box center [97, 399] width 169 height 30
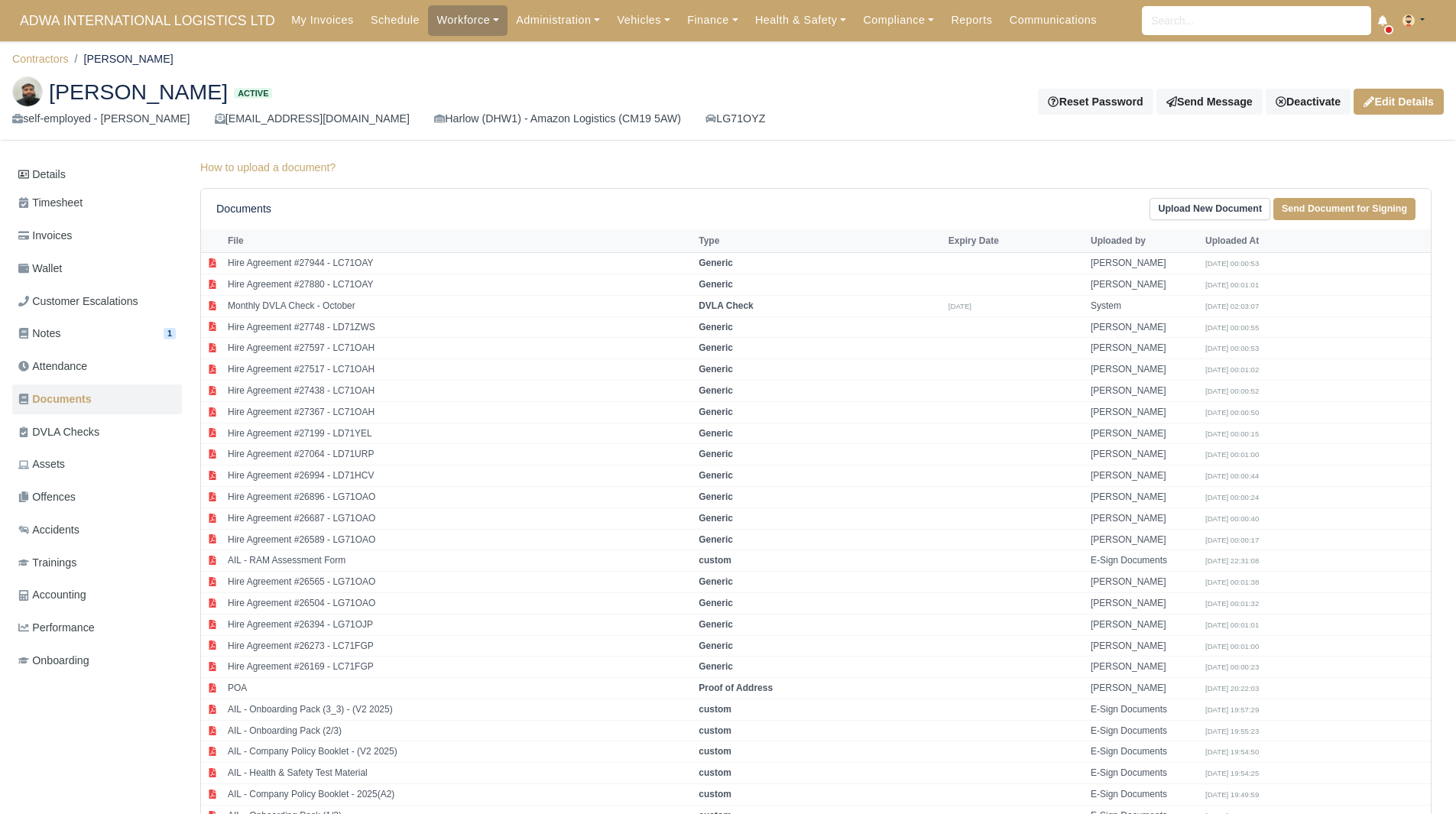
scroll to position [334, 0]
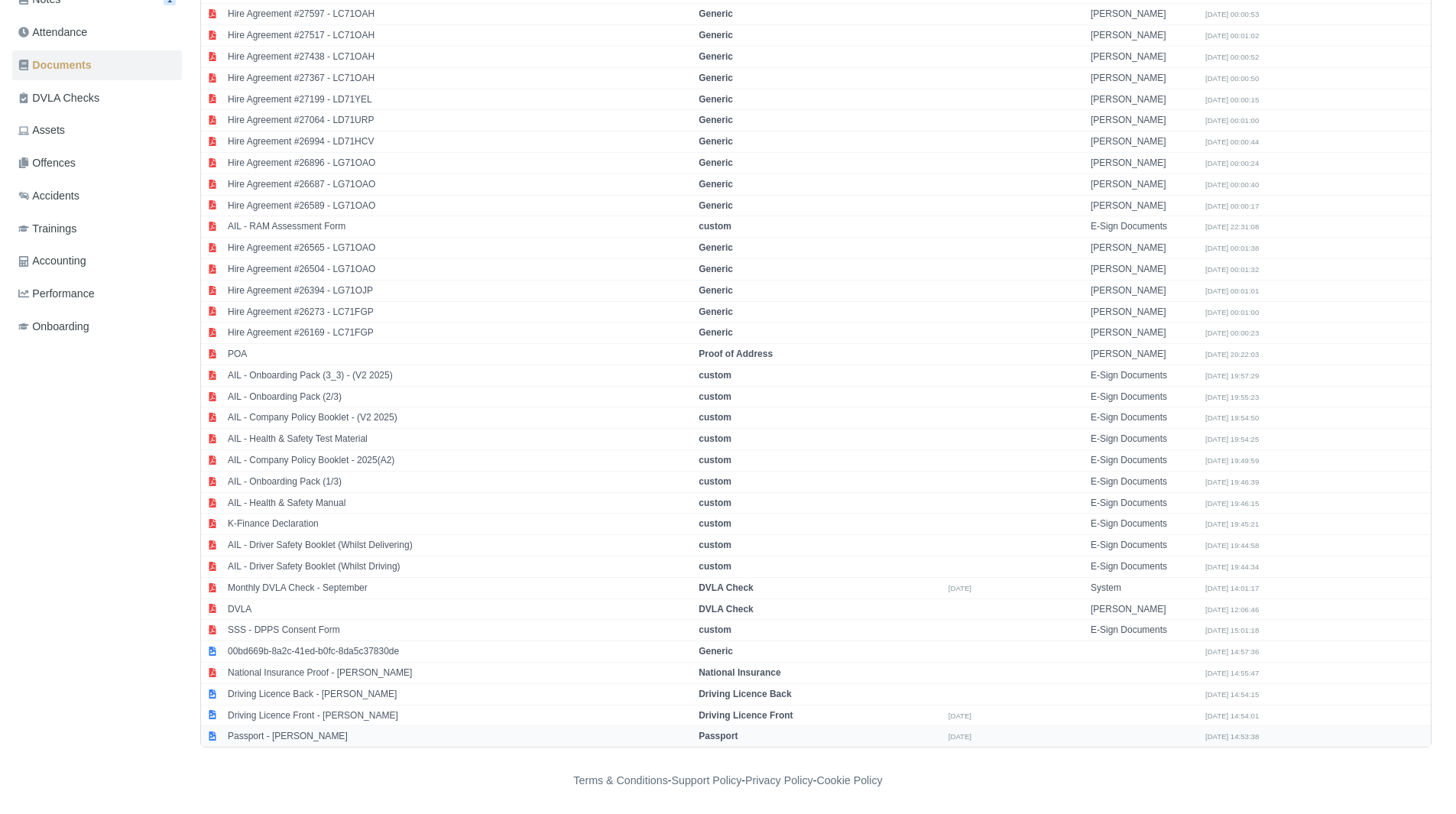
click at [273, 737] on td "Passport - [PERSON_NAME]" at bounding box center [459, 736] width 470 height 20
select select "passport"
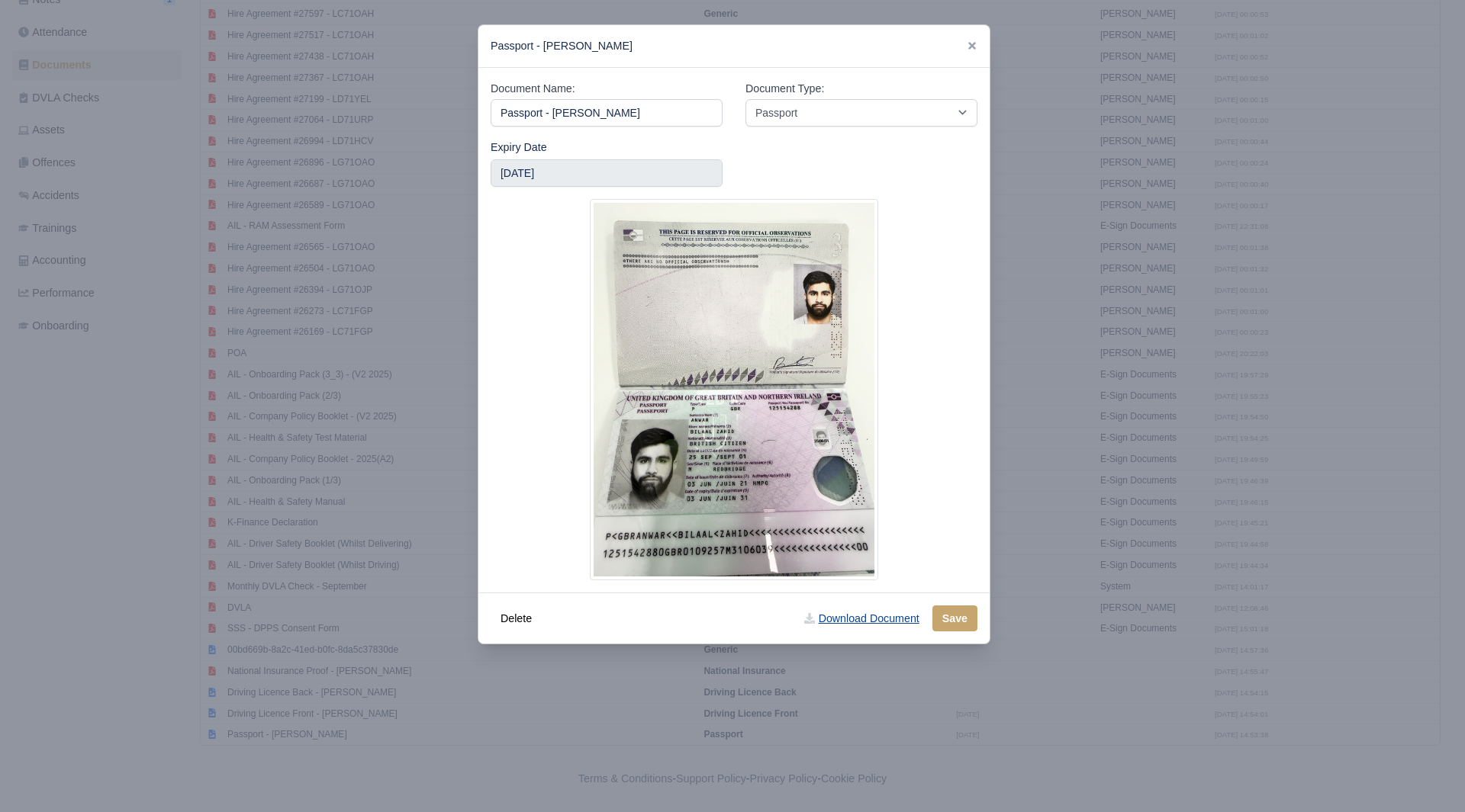
click at [851, 624] on link "Download Document" at bounding box center [862, 618] width 135 height 26
click at [471, 690] on div at bounding box center [732, 406] width 1465 height 812
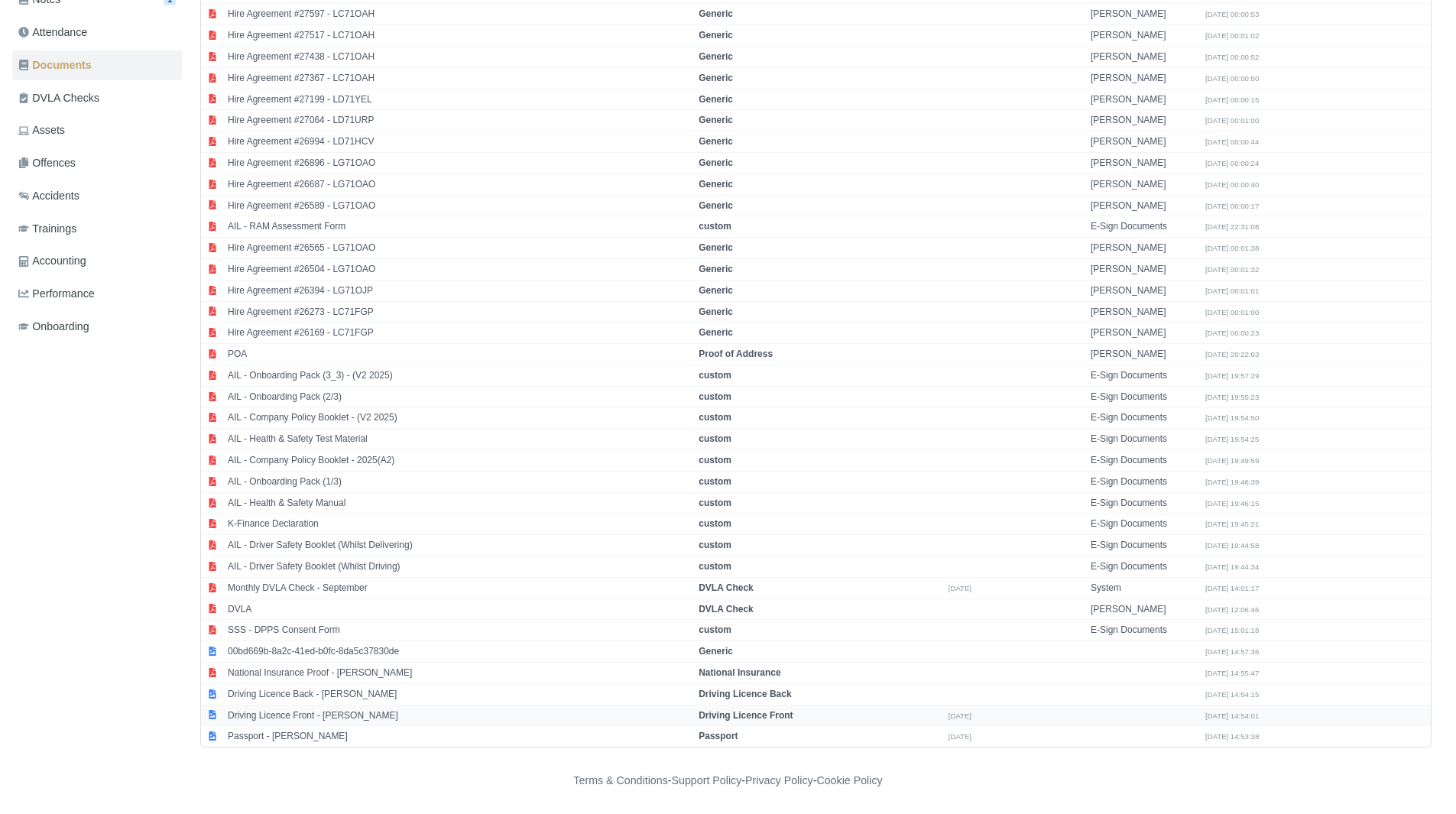
click at [347, 720] on td "Driving Licence Front - Bilaal Anwar" at bounding box center [459, 715] width 470 height 21
select select "driving-licence-front"
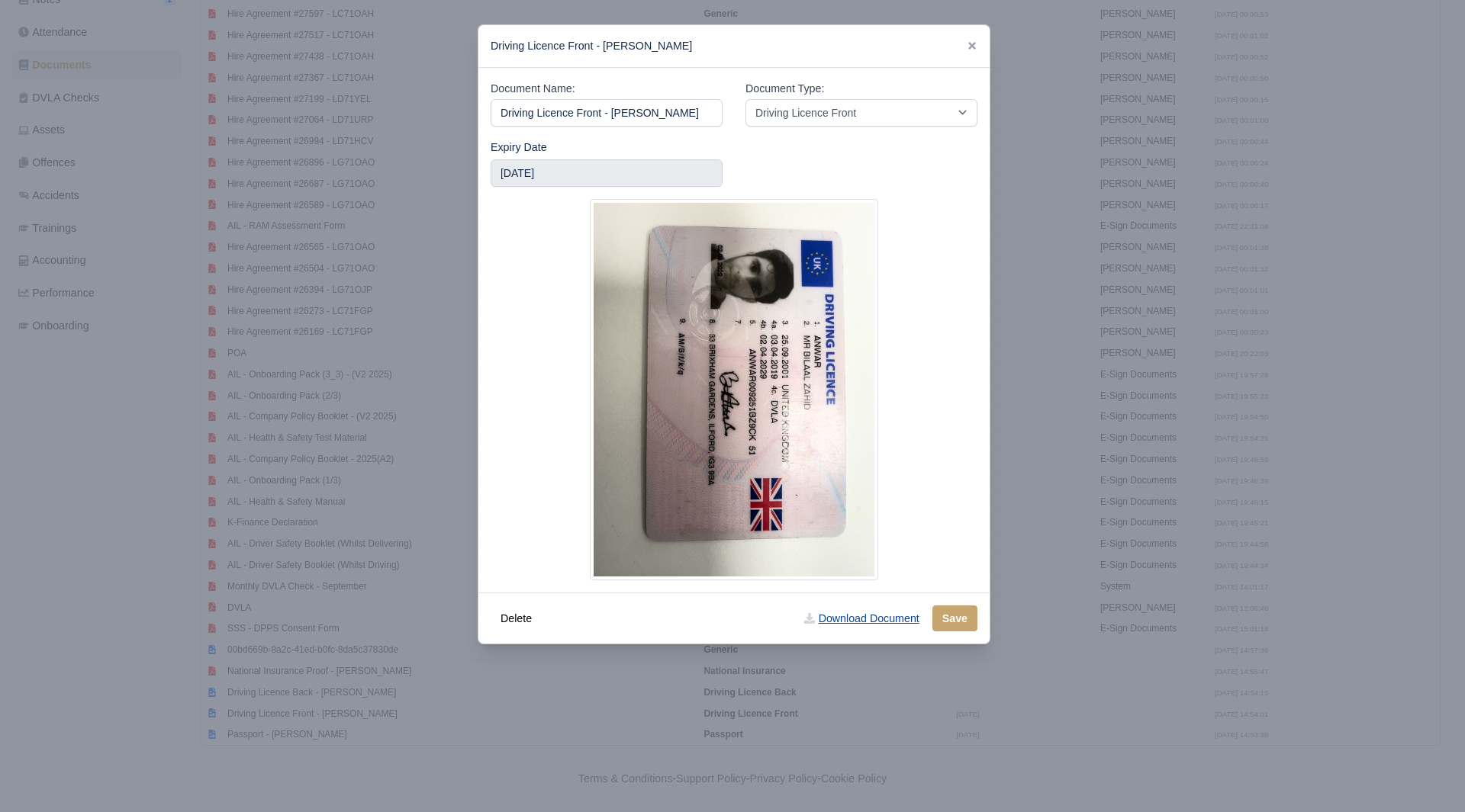
click at [836, 629] on link "Download Document" at bounding box center [862, 618] width 135 height 26
click at [445, 600] on div at bounding box center [732, 406] width 1465 height 812
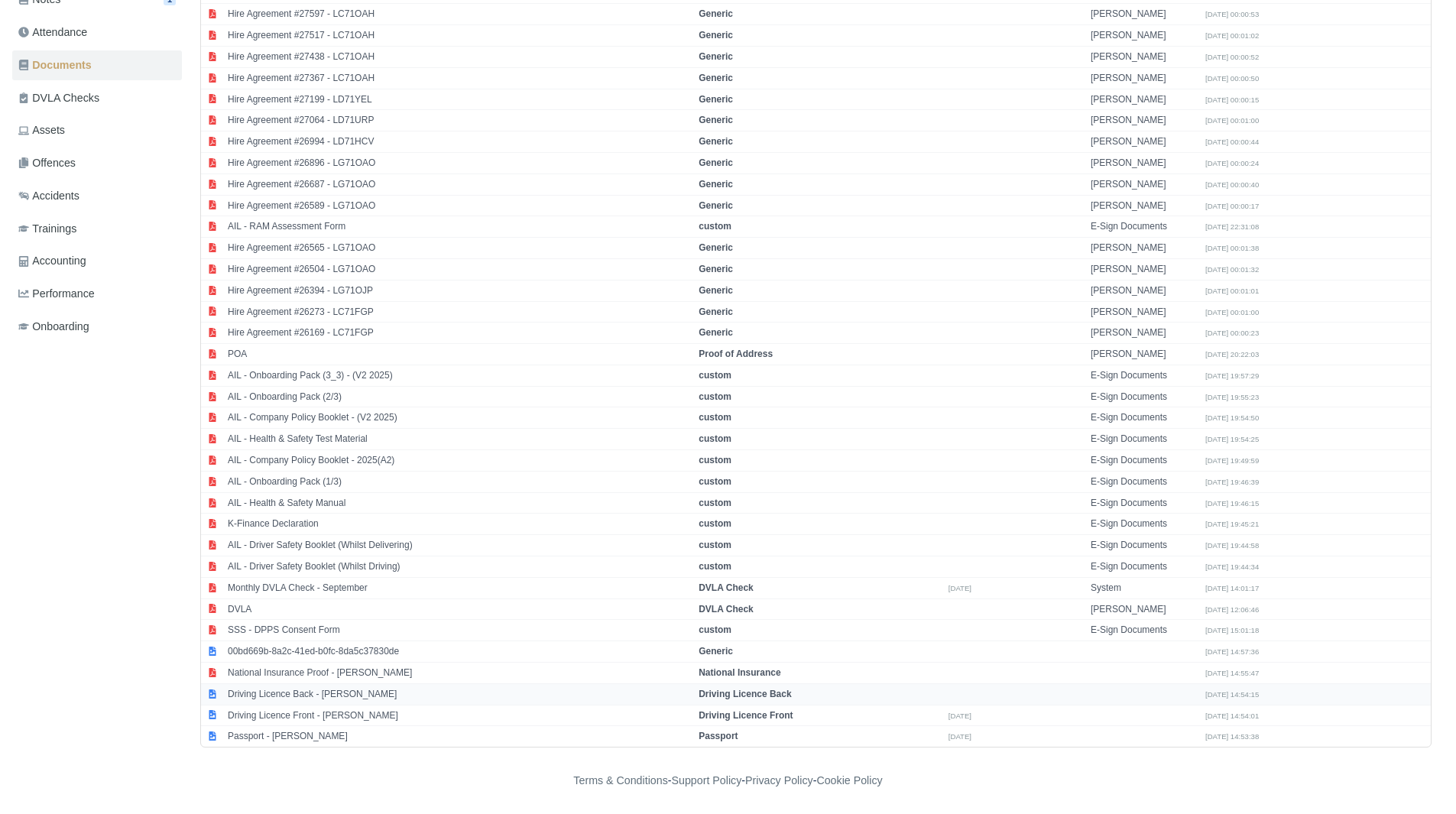
click at [358, 692] on td "Driving Licence Back - Bilaal Anwar" at bounding box center [459, 693] width 470 height 21
select select "driving-licence-back"
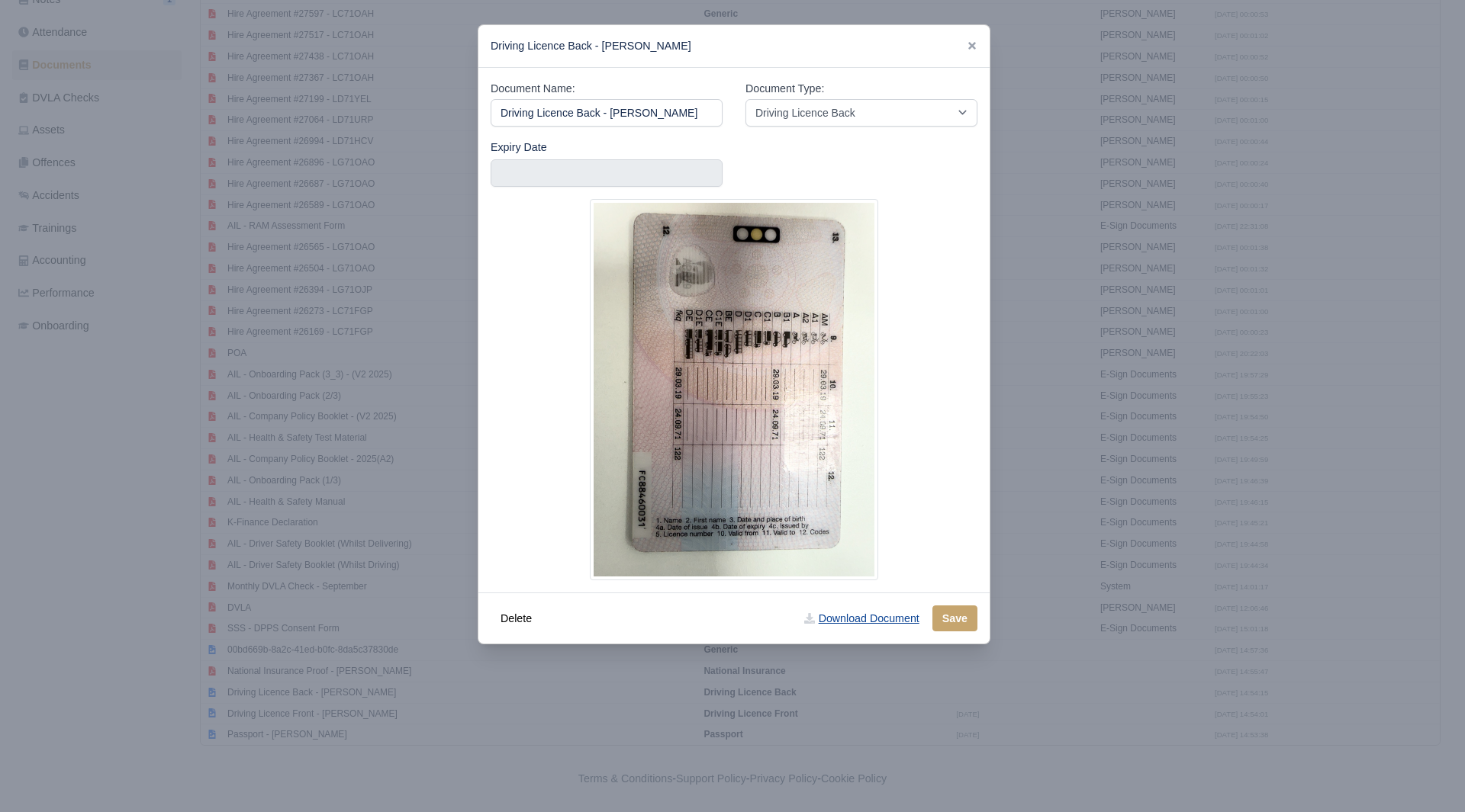
click at [805, 624] on icon at bounding box center [809, 618] width 11 height 11
click at [428, 640] on div at bounding box center [732, 406] width 1465 height 812
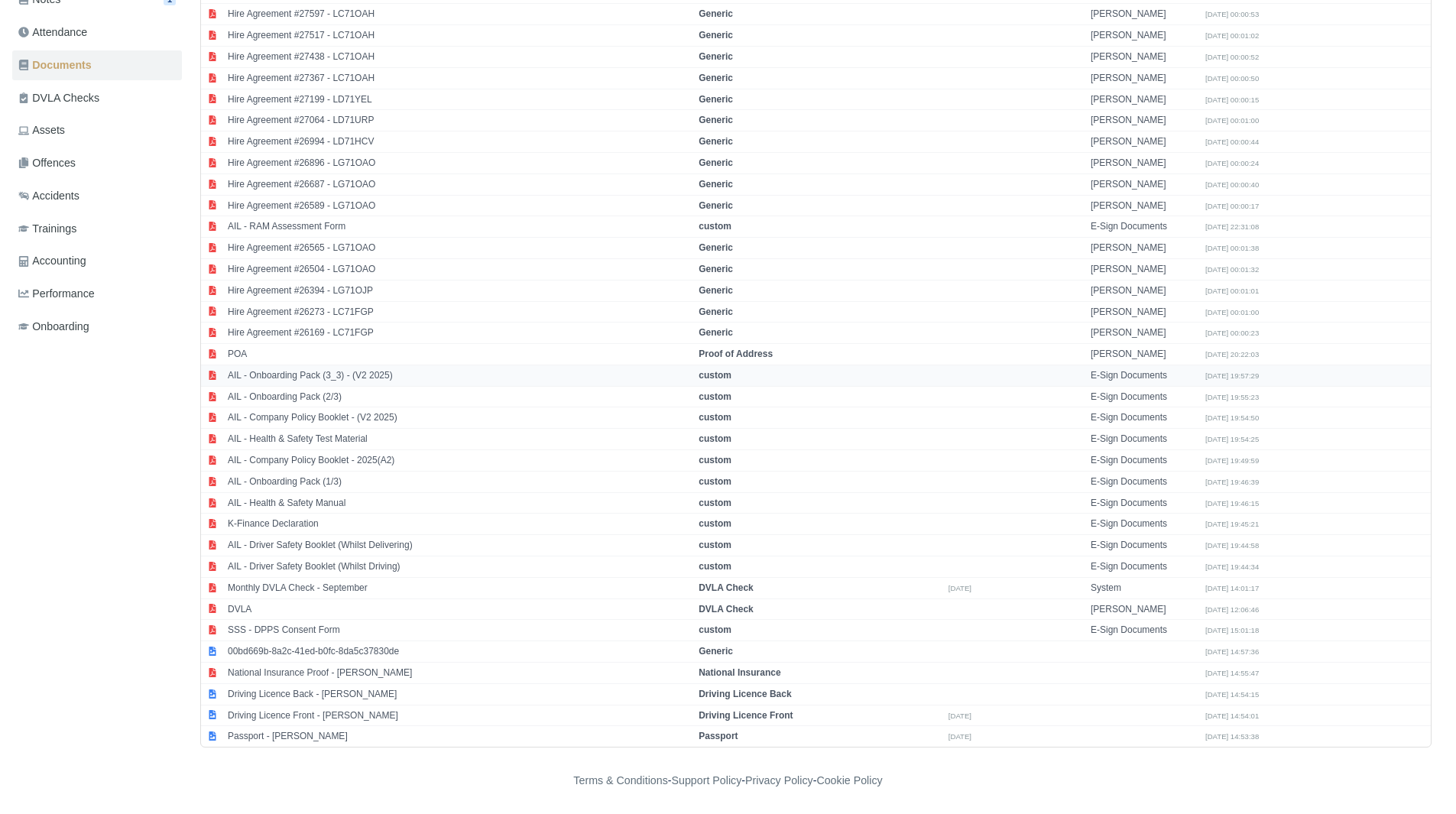
click at [440, 376] on td "AIL - Onboarding Pack (3_3) - (V2 2025)" at bounding box center [459, 375] width 470 height 21
select select "custom"
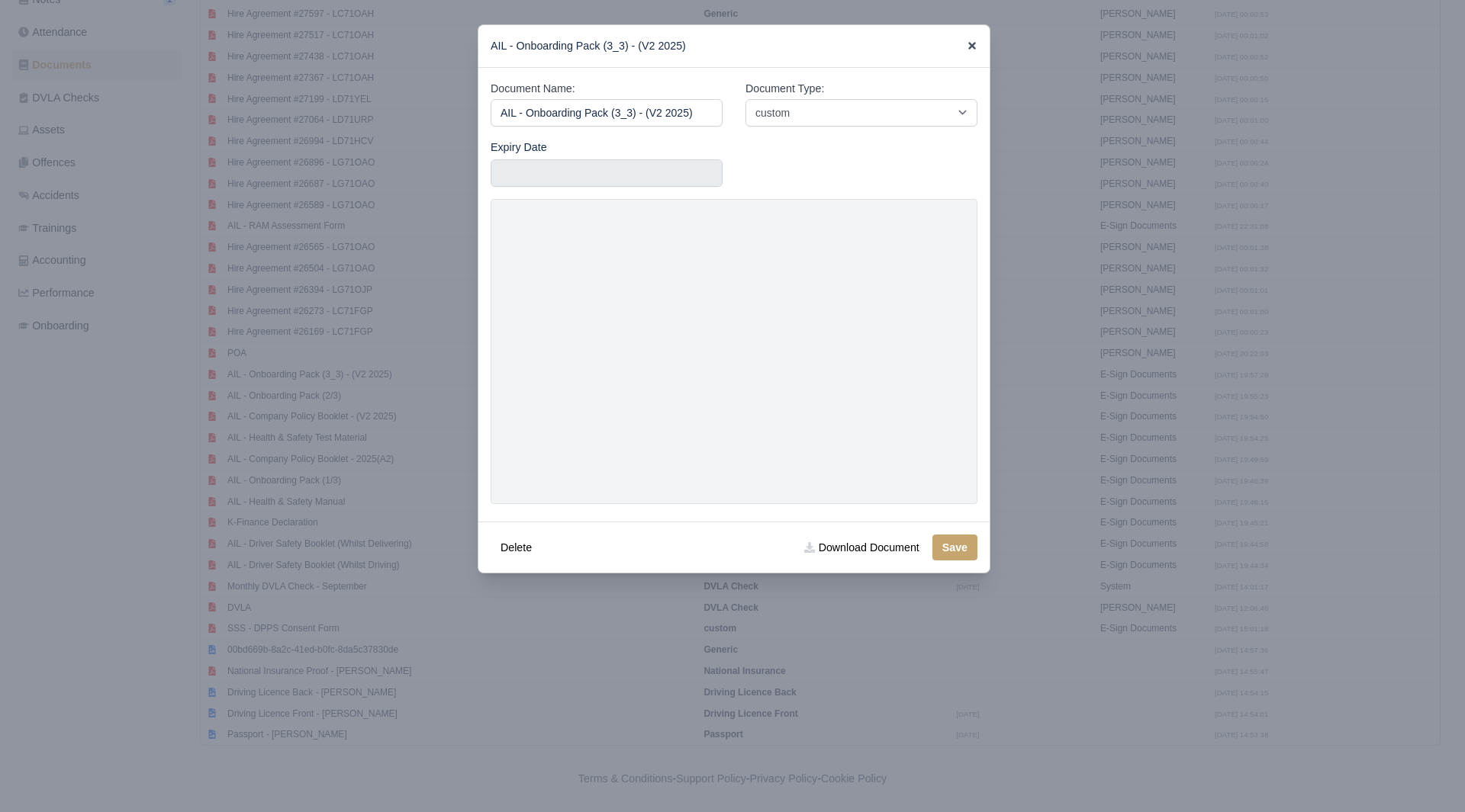
click at [975, 51] on icon at bounding box center [972, 45] width 11 height 11
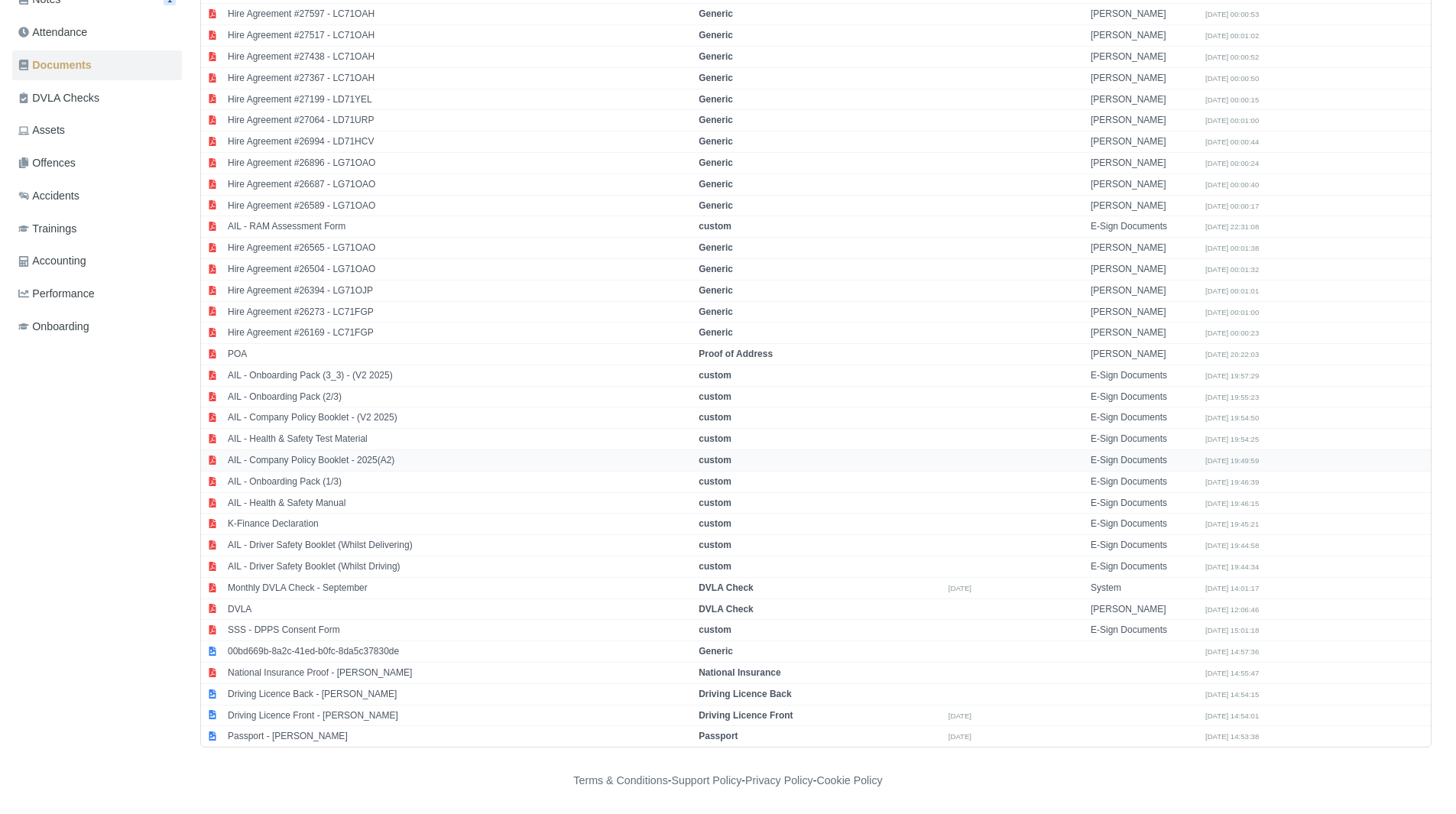
scroll to position [0, 0]
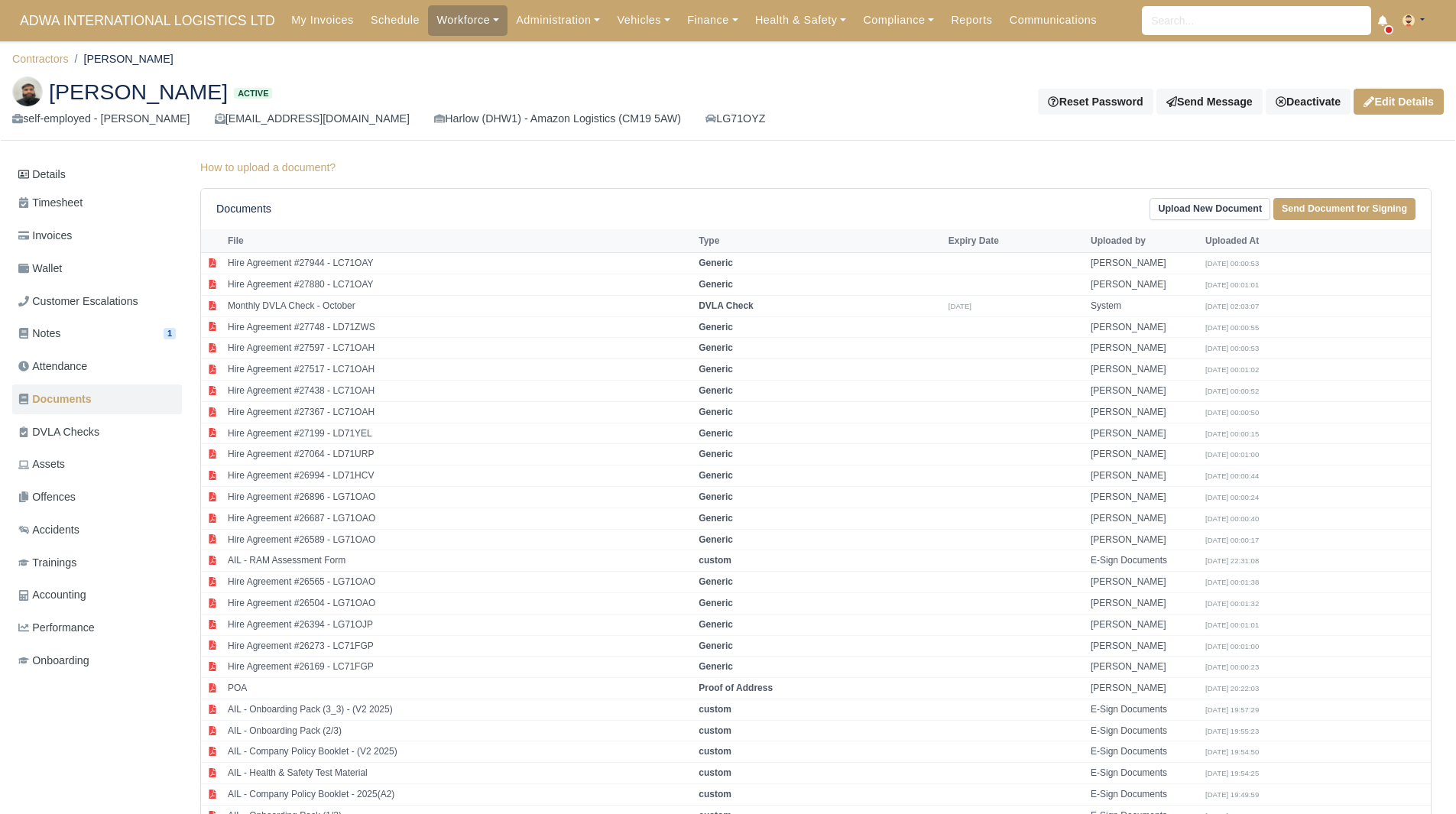
click at [44, 45] on body "ADWA INTERNATIONAL LOGISTICS LTD My Invoices Schedule Workforce Manpower Expiri…" at bounding box center [728, 407] width 1456 height 814
click at [44, 62] on link "Contractors" at bounding box center [40, 59] width 56 height 13
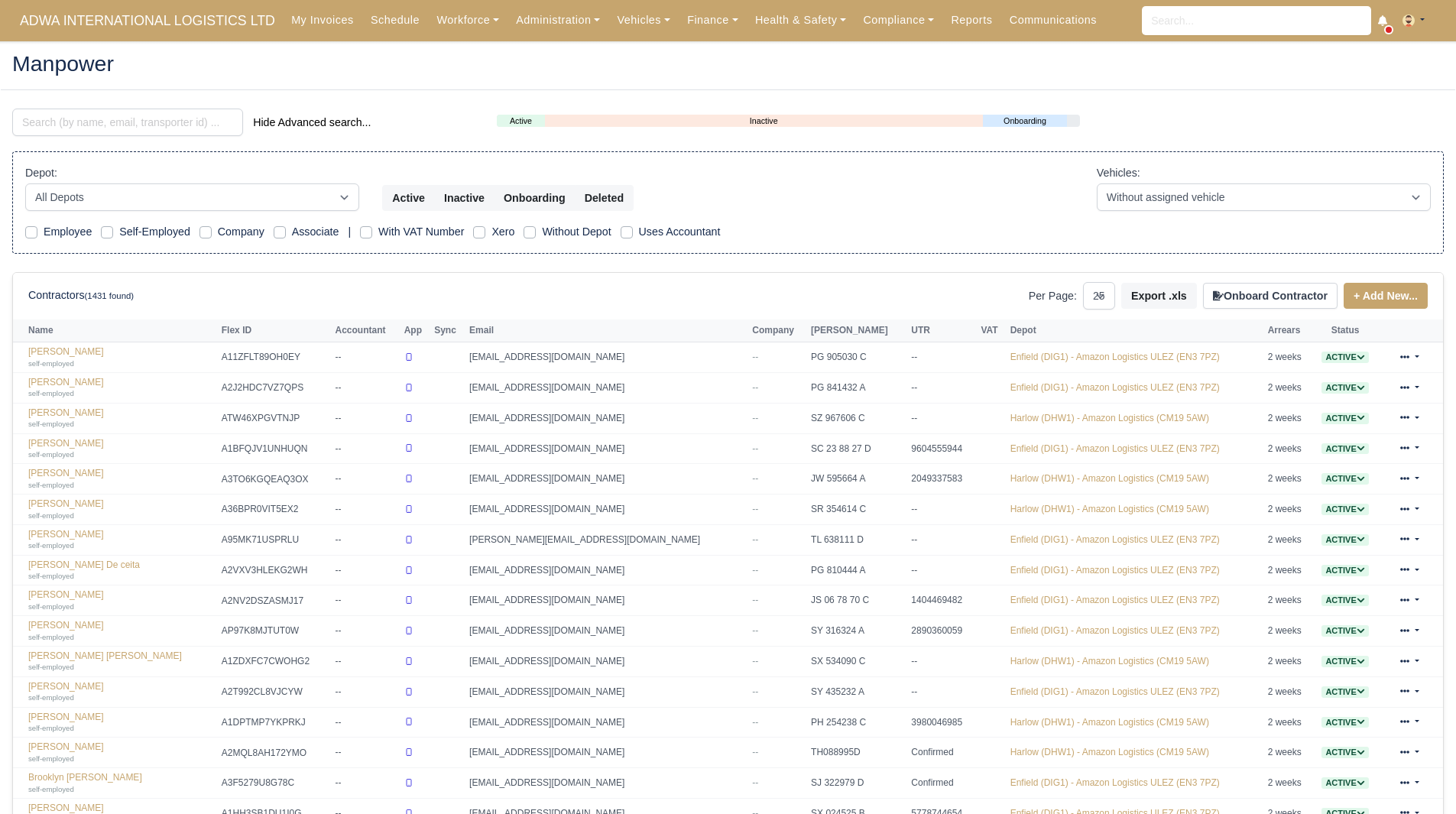
select select "25"
click at [121, 138] on div "Hide Advanced search..." at bounding box center [243, 124] width 485 height 30
click at [120, 123] on input "search" at bounding box center [128, 122] width 231 height 28
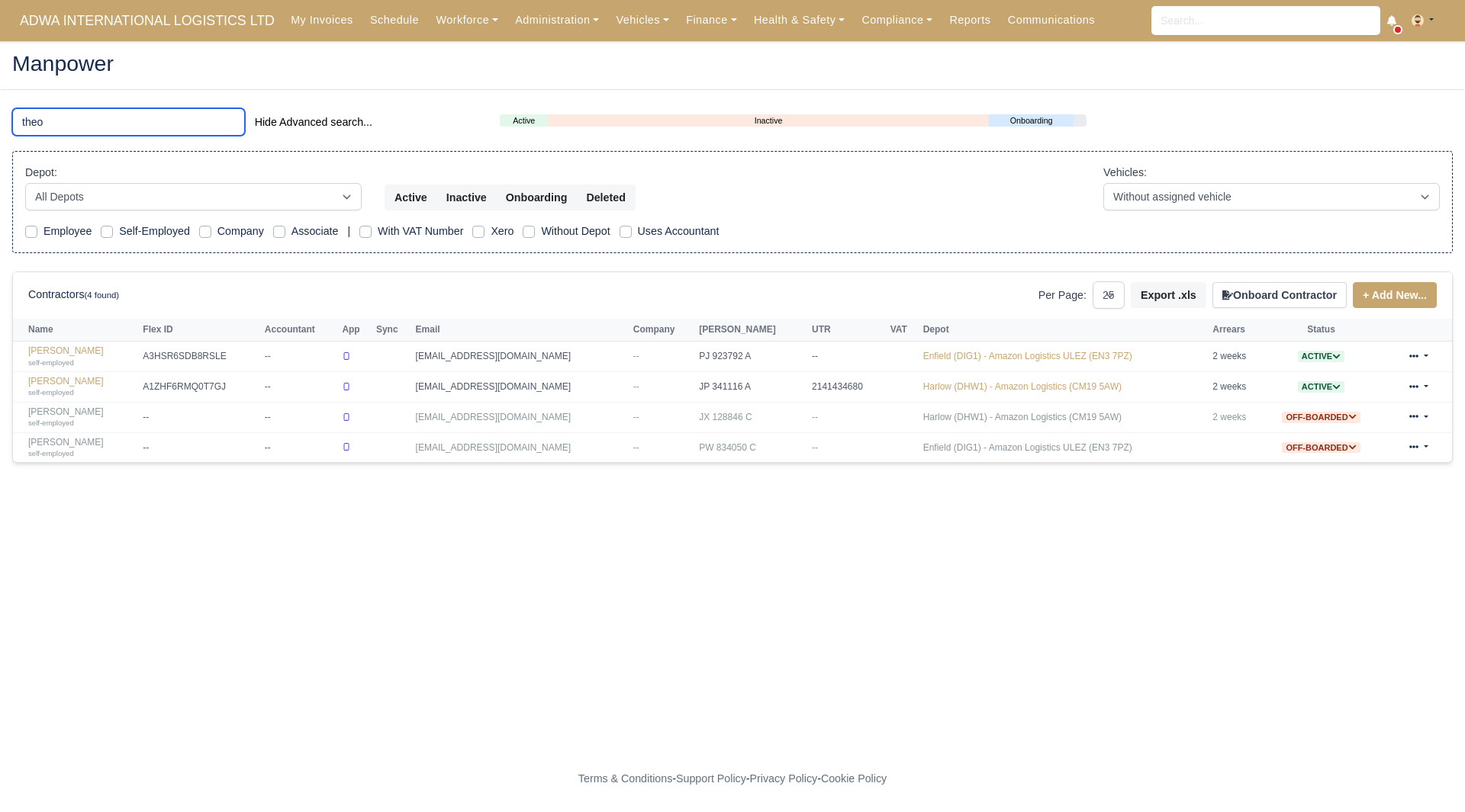
type input "theo"
click at [43, 354] on link "Theo Hepworth self-employed" at bounding box center [82, 357] width 107 height 22
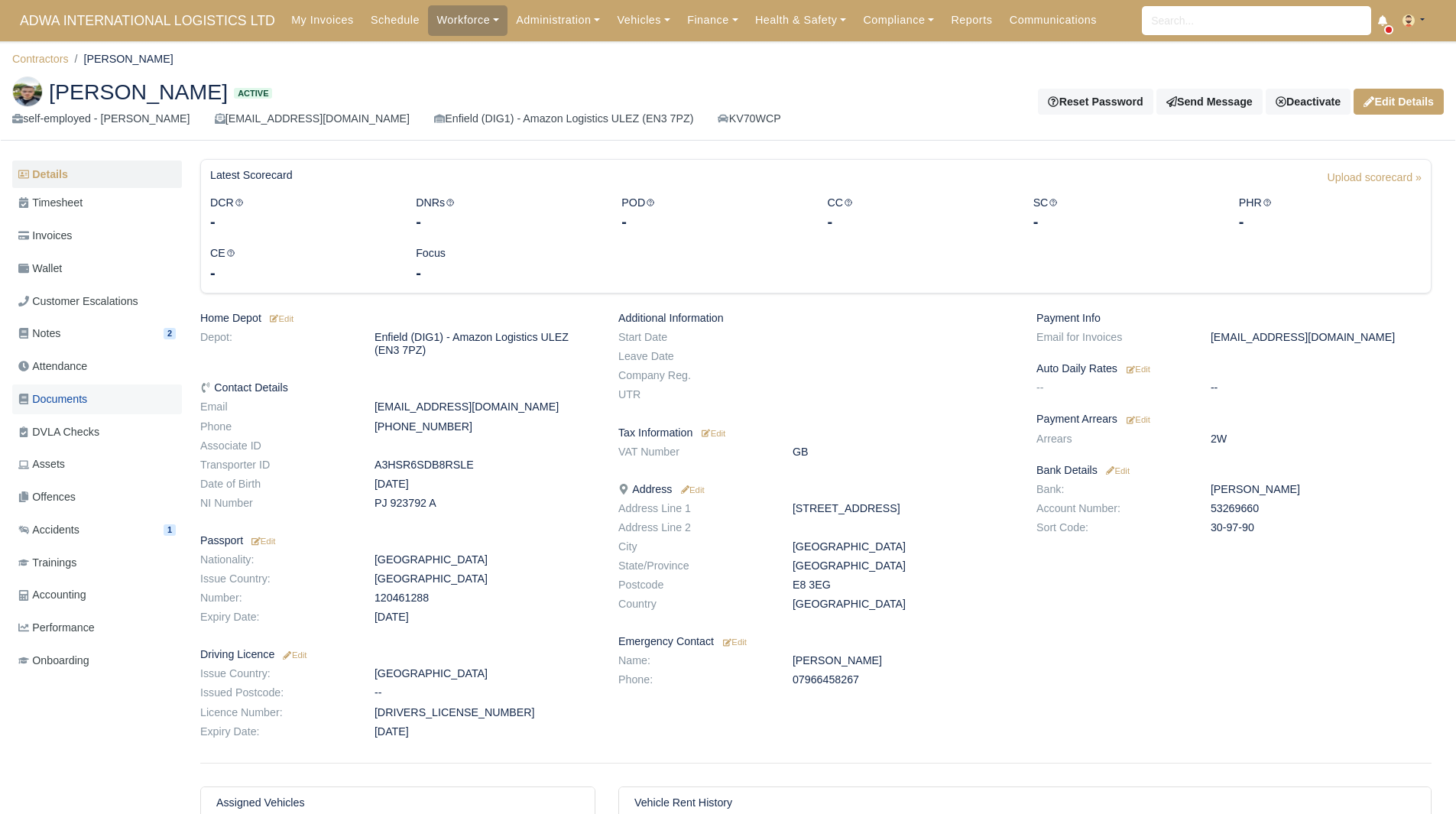
click at [109, 407] on link "Documents" at bounding box center [97, 399] width 169 height 30
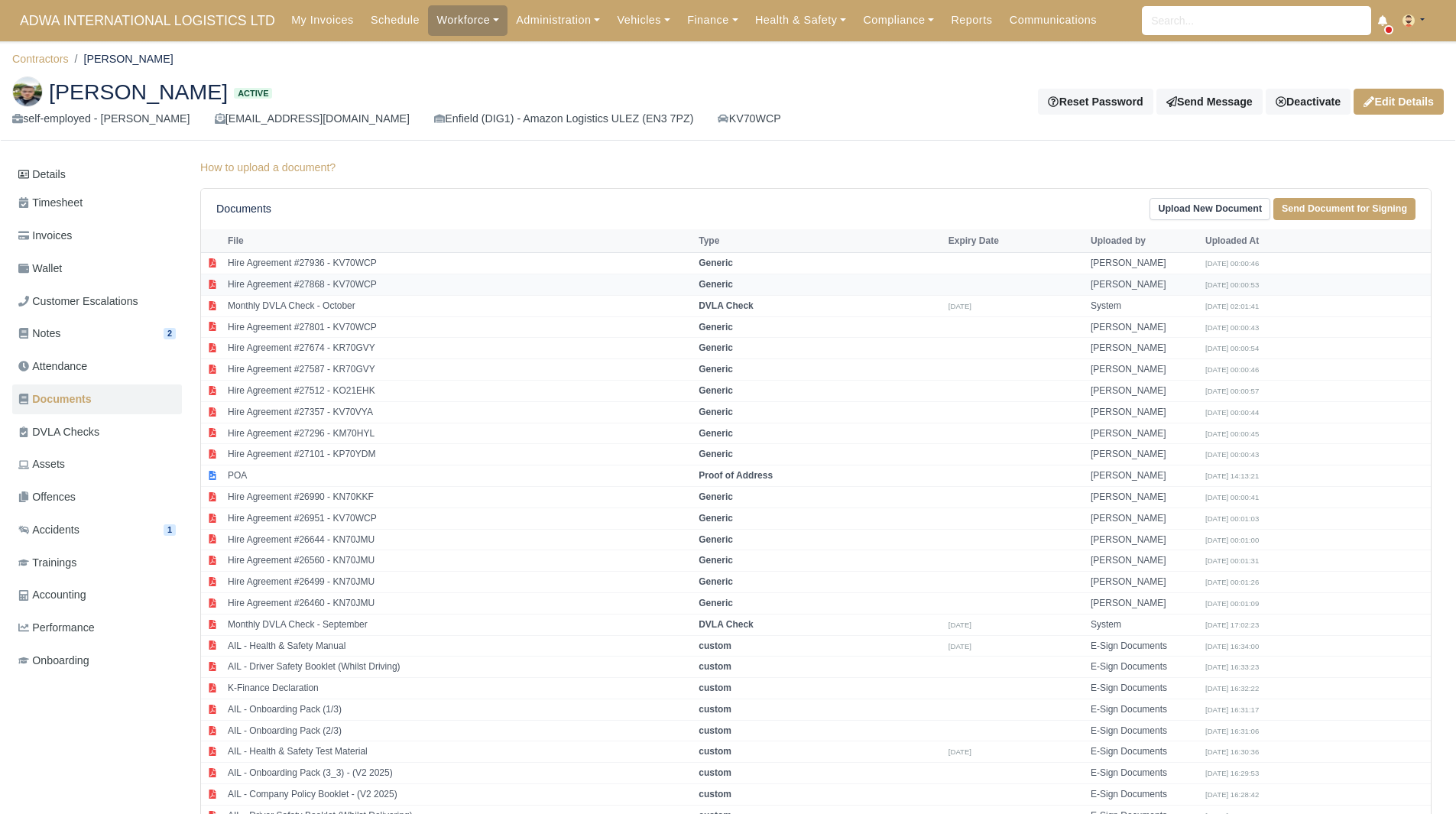
scroll to position [228, 0]
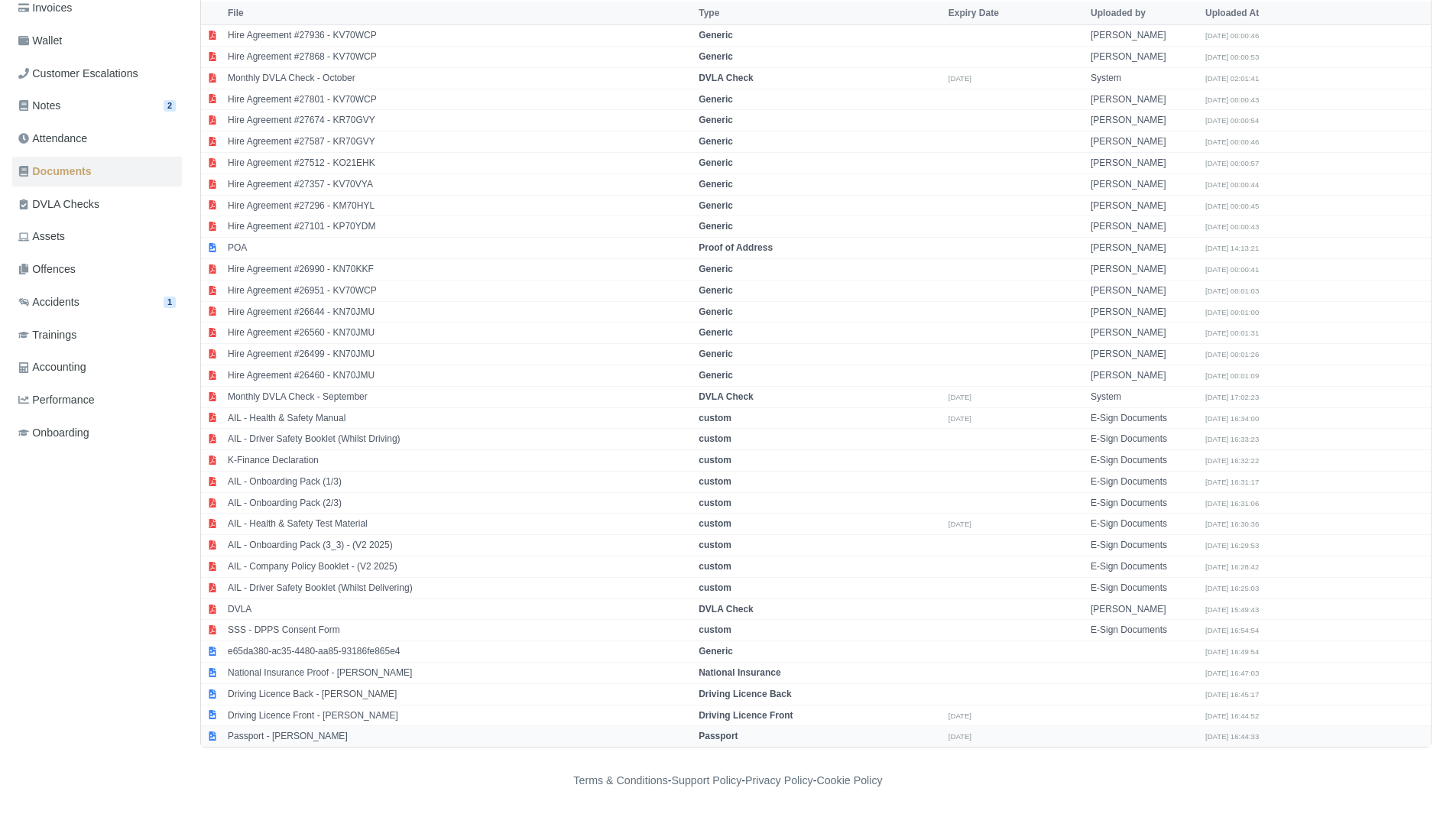
click at [316, 743] on td "Passport - [PERSON_NAME]" at bounding box center [459, 736] width 470 height 20
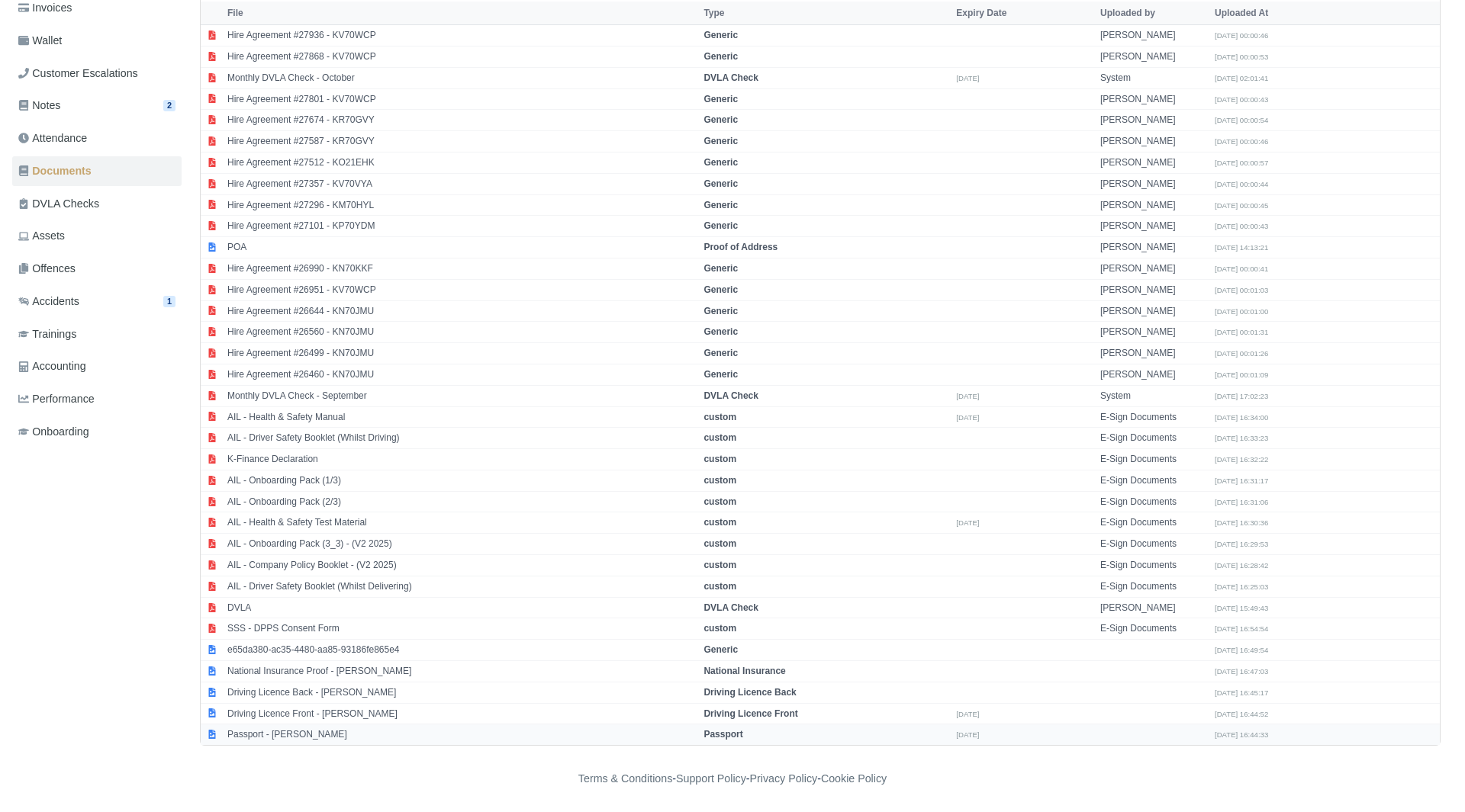
select select "passport"
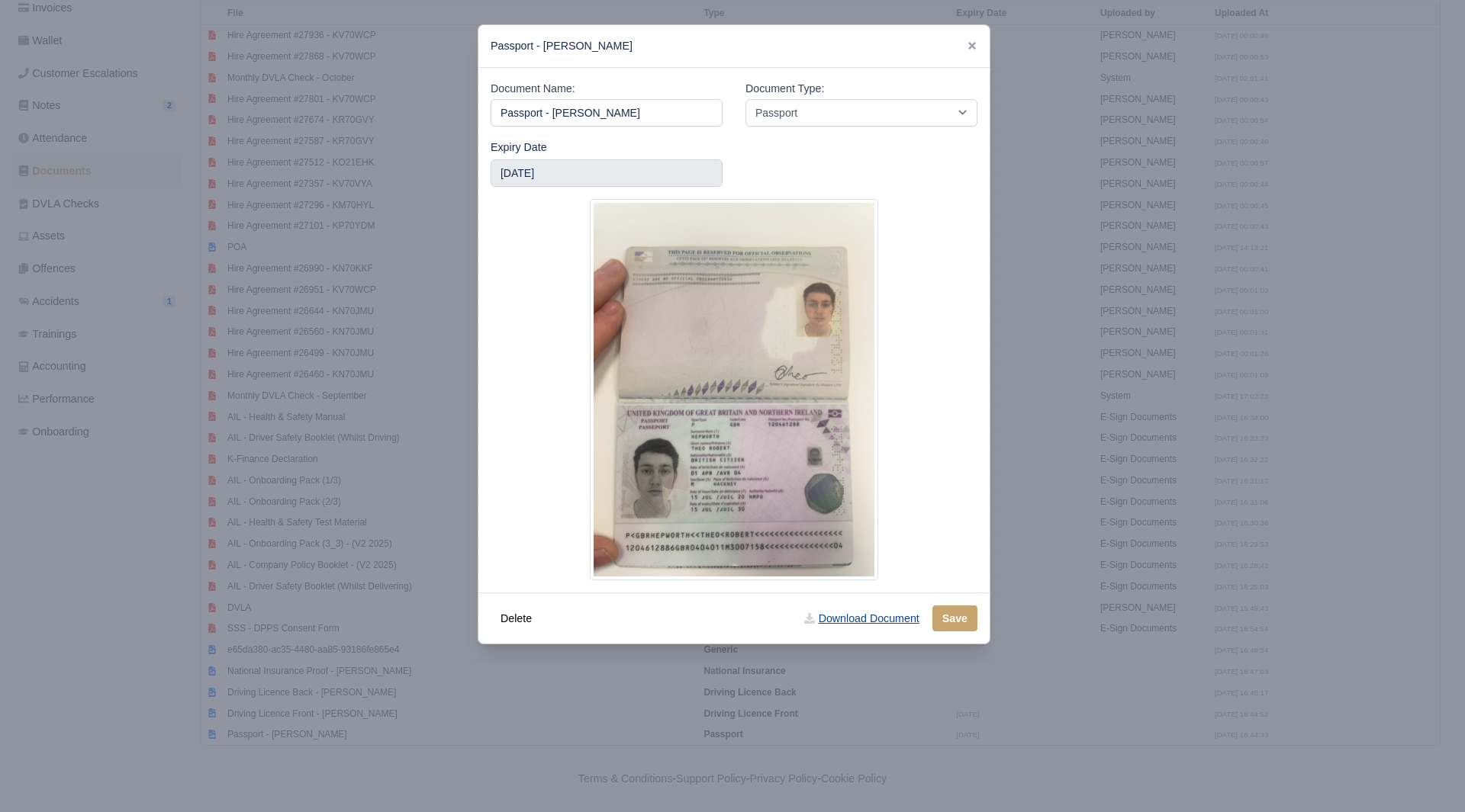
click at [877, 628] on link "Download Document" at bounding box center [862, 618] width 135 height 26
click at [346, 684] on div at bounding box center [732, 406] width 1465 height 812
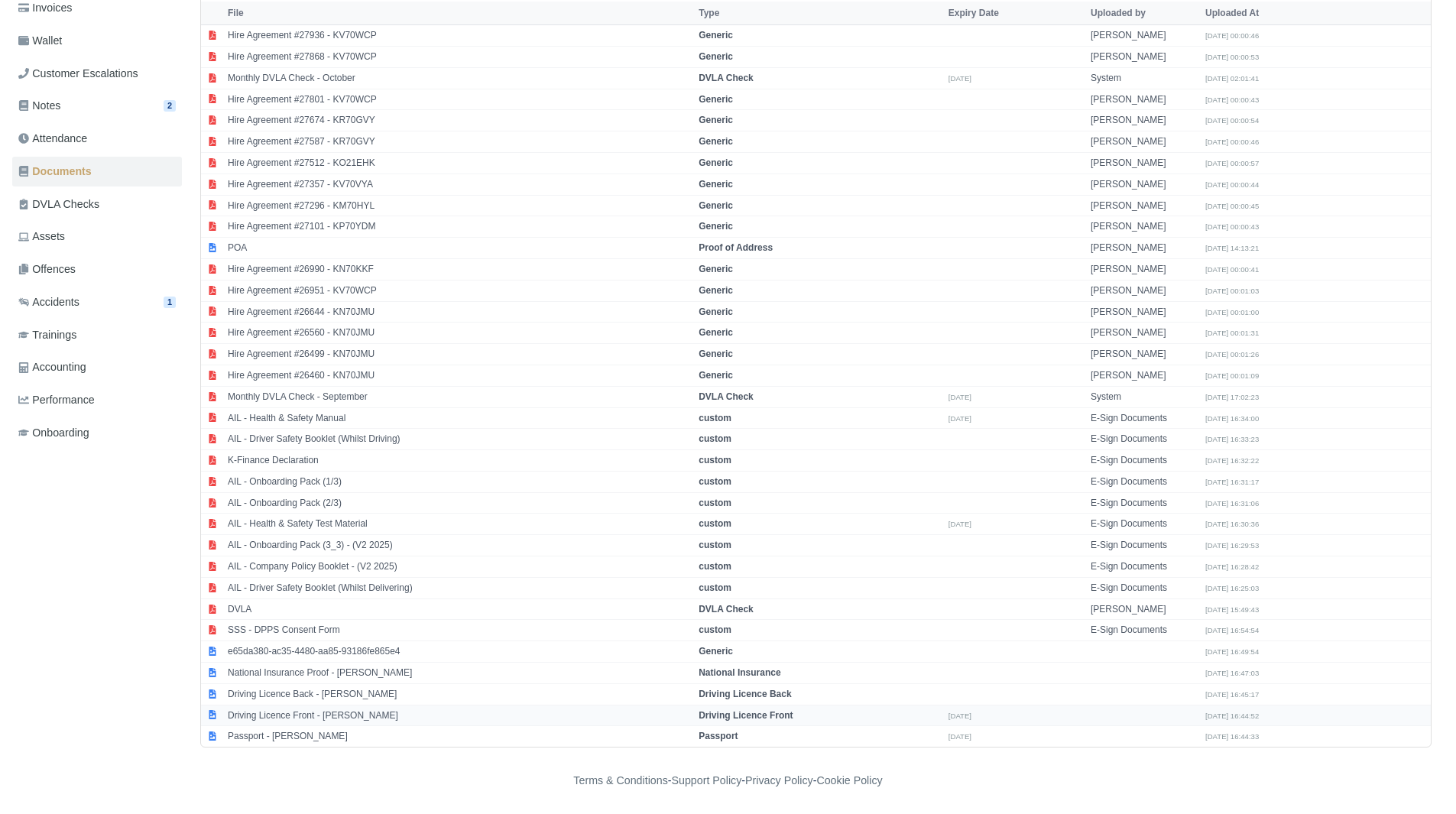
click at [337, 712] on td "Driving Licence Front - [PERSON_NAME]" at bounding box center [459, 715] width 470 height 21
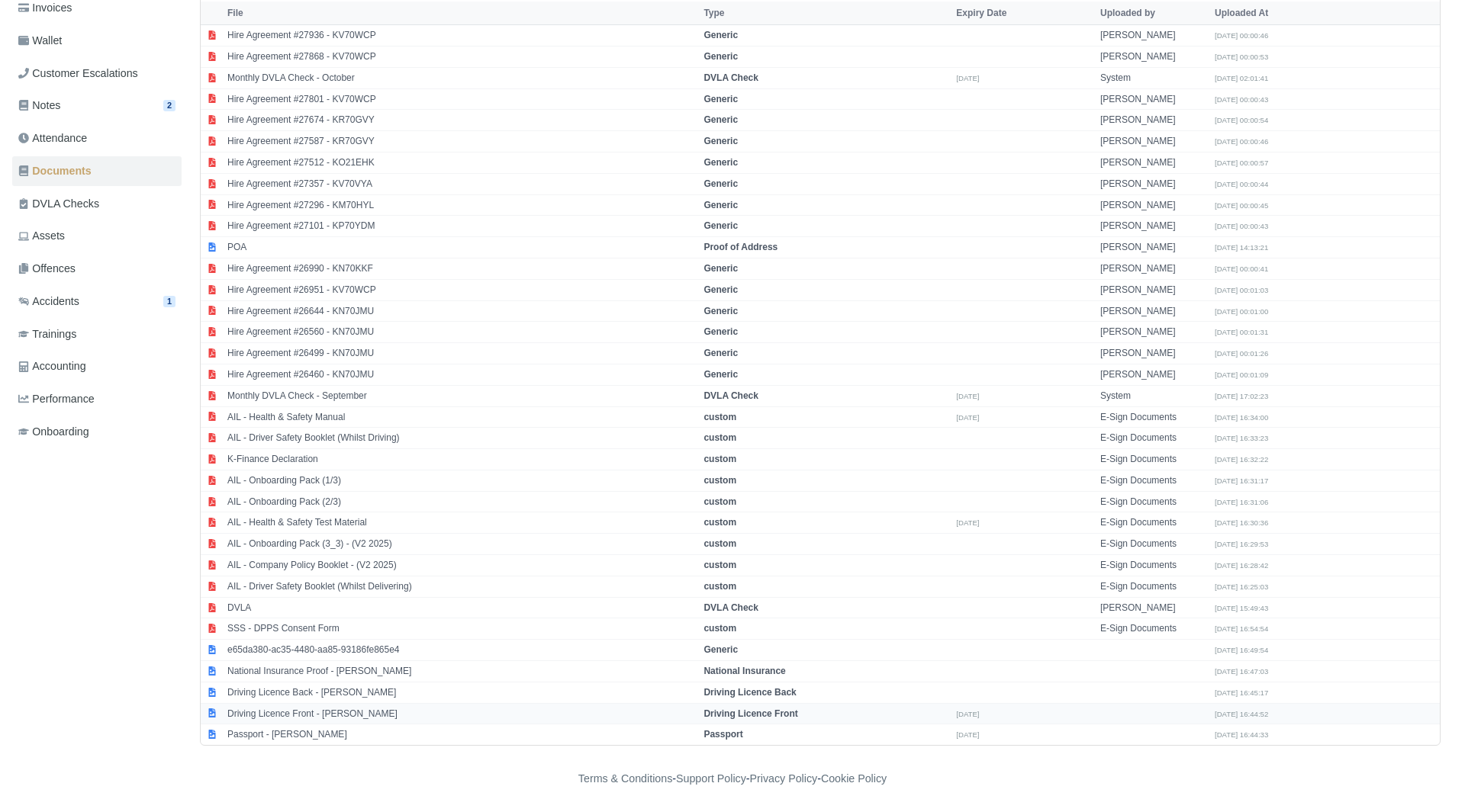
select select "driving-licence-front"
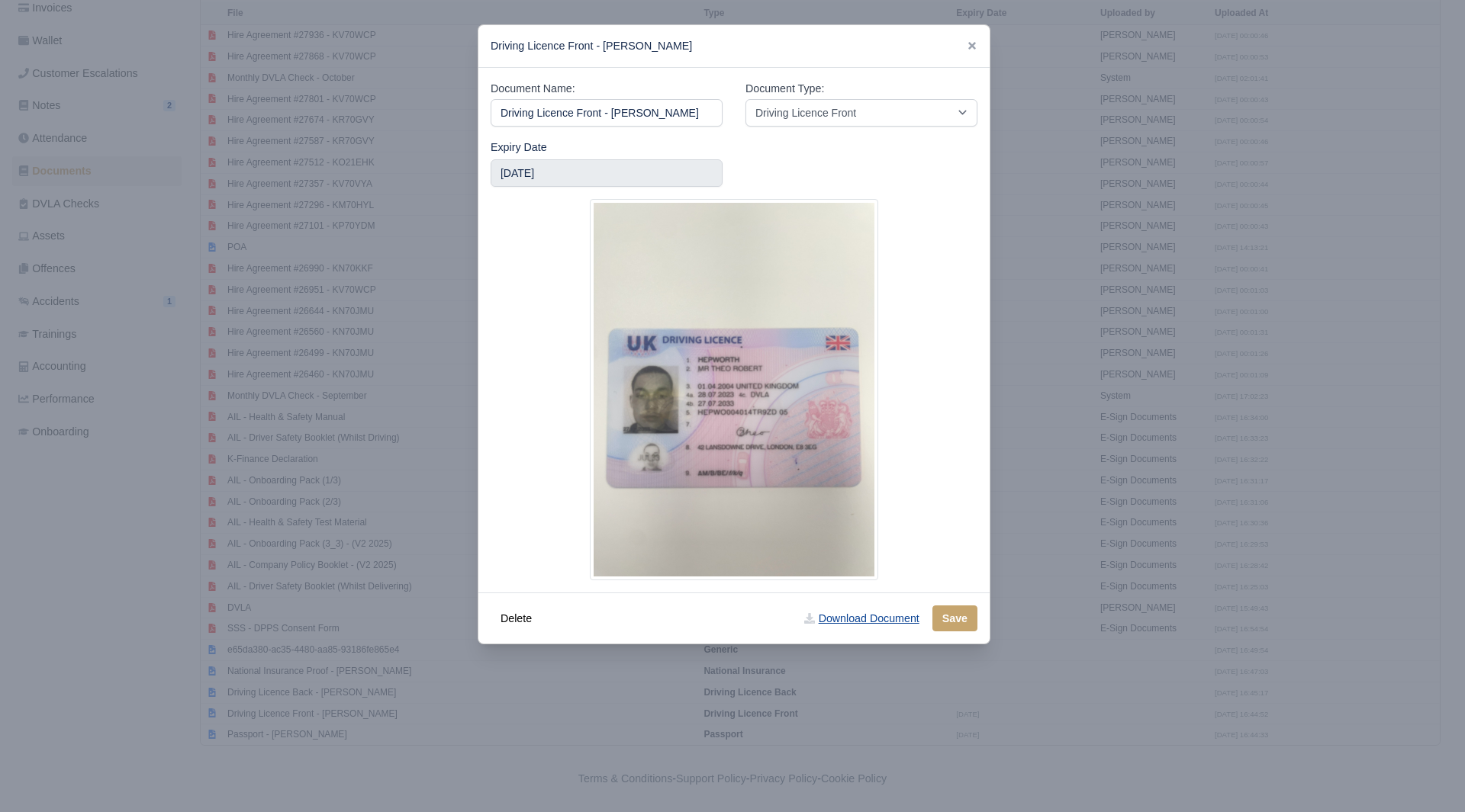
click at [844, 610] on link "Download Document" at bounding box center [862, 618] width 135 height 26
click at [358, 652] on div at bounding box center [732, 406] width 1465 height 812
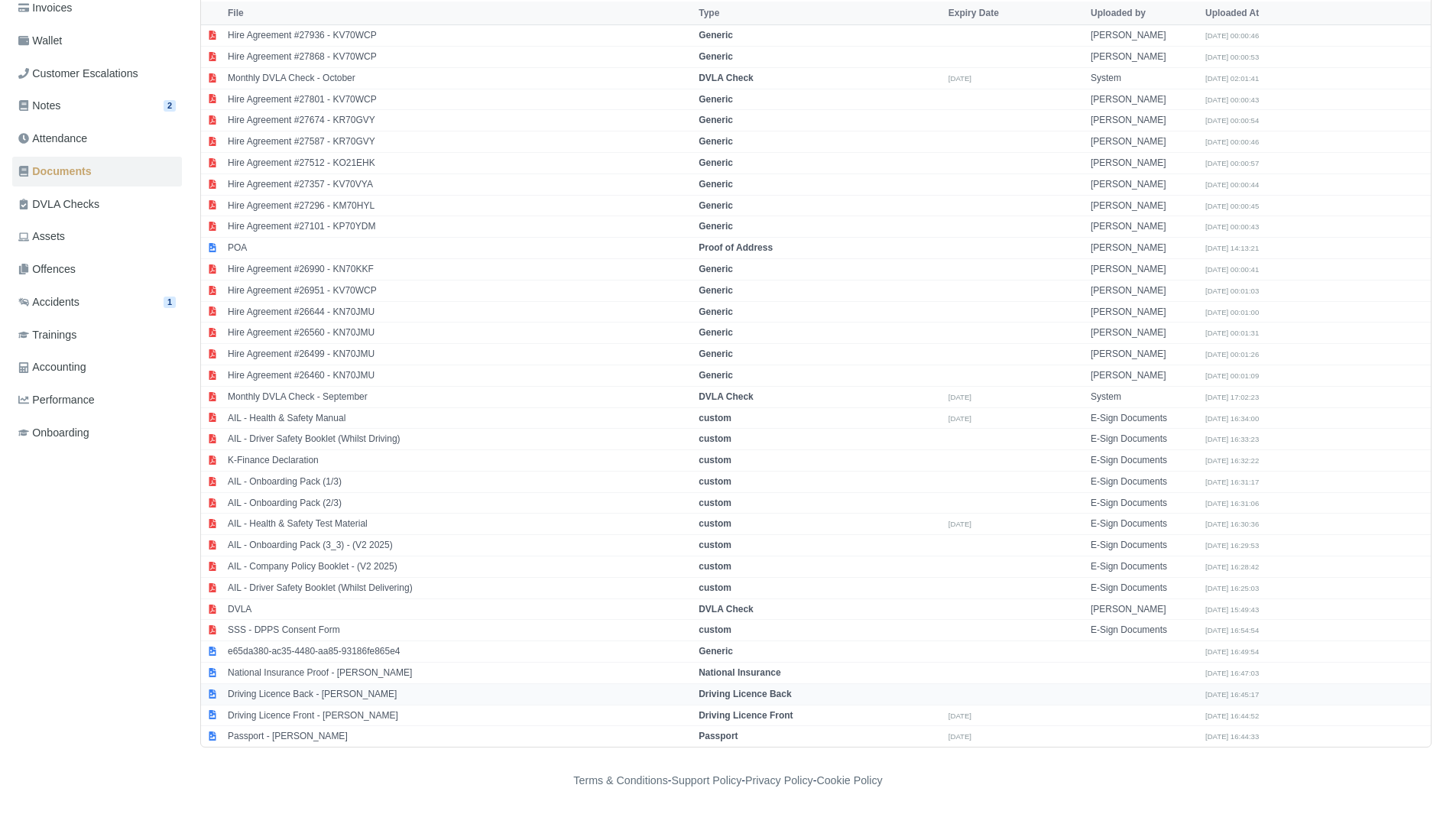
click at [347, 691] on td "Driving Licence Back - [PERSON_NAME]" at bounding box center [459, 693] width 470 height 21
select select "driving-licence-back"
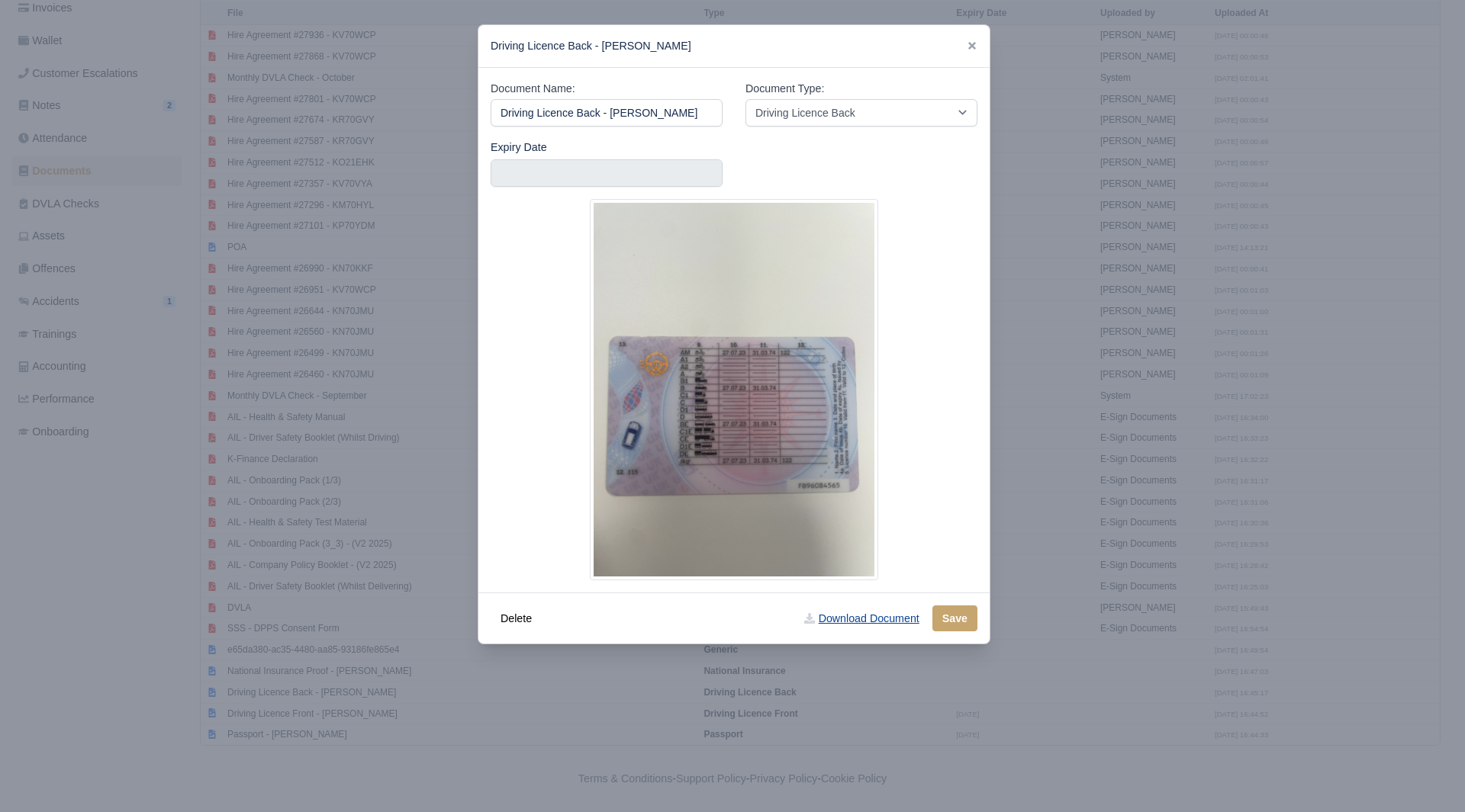
click at [869, 623] on link "Download Document" at bounding box center [862, 618] width 135 height 26
click at [1113, 662] on div at bounding box center [732, 406] width 1465 height 812
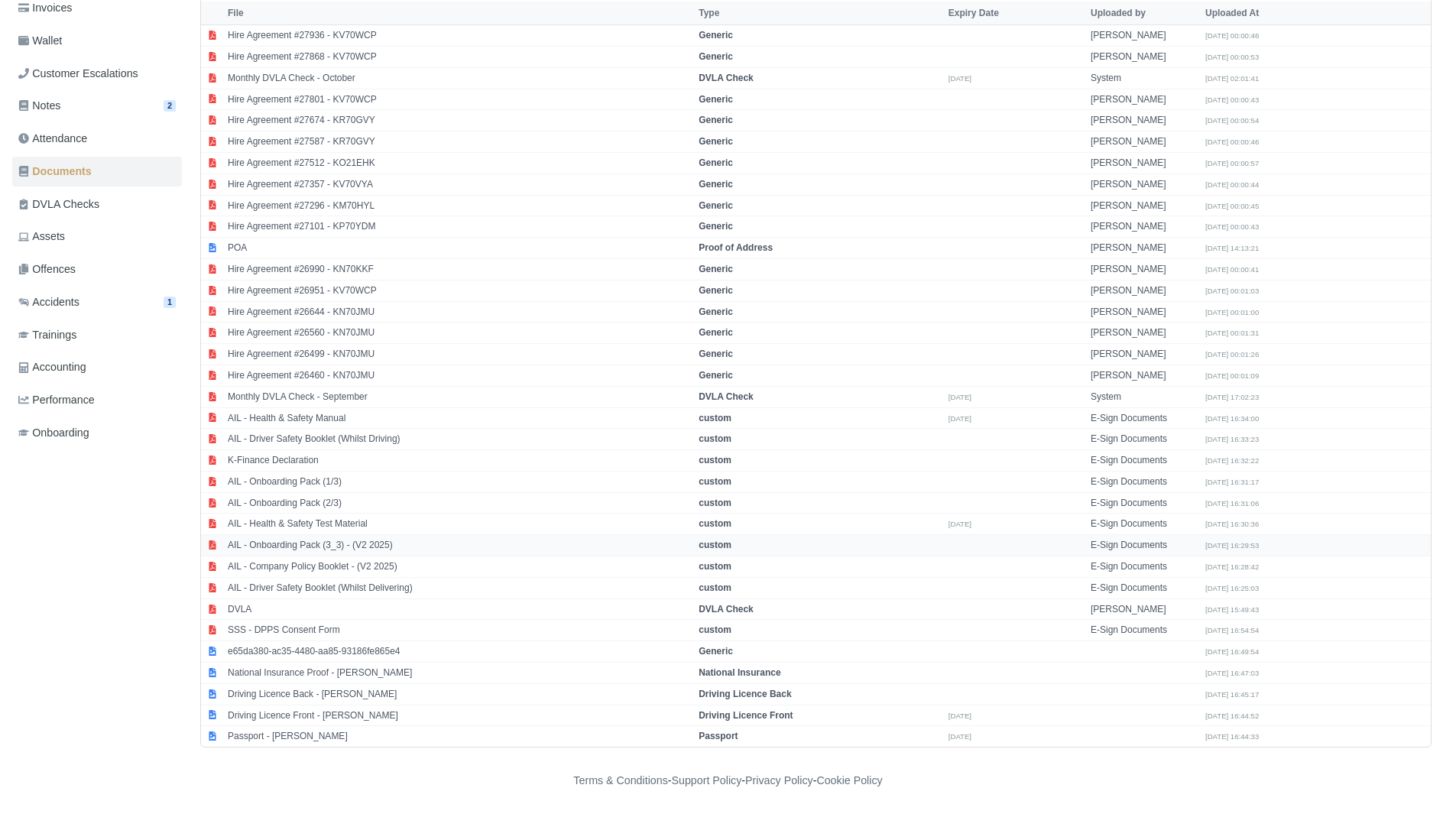
click at [480, 544] on td "AIL - Onboarding Pack (3_3) - (V2 2025)" at bounding box center [459, 545] width 470 height 21
select select "custom"
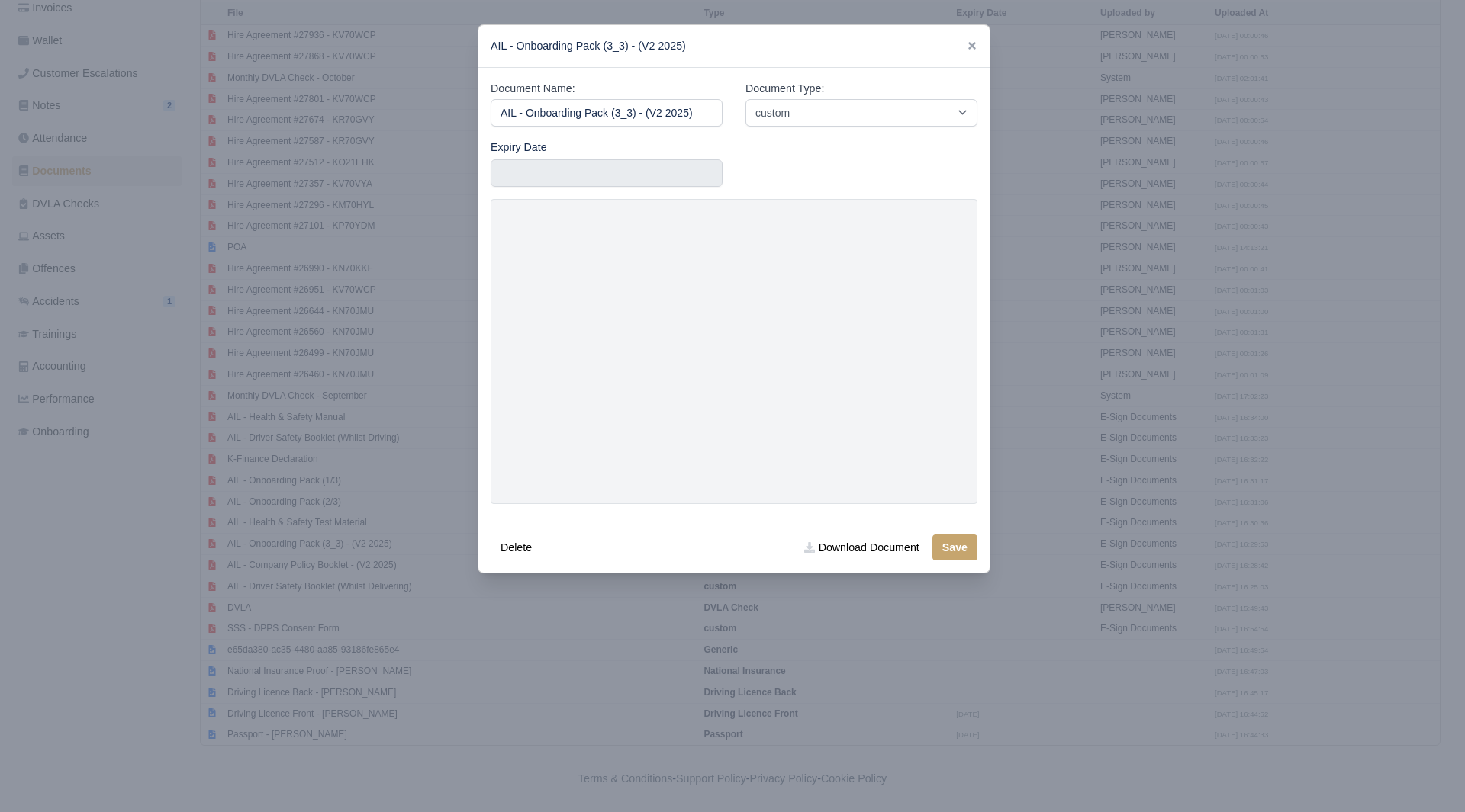
click at [978, 58] on div "AIL - Onboarding Pack (3_3) - (V2 2025)" at bounding box center [733, 46] width 511 height 43
click at [973, 46] on icon at bounding box center [972, 45] width 8 height 8
